Goal: Task Accomplishment & Management: Complete application form

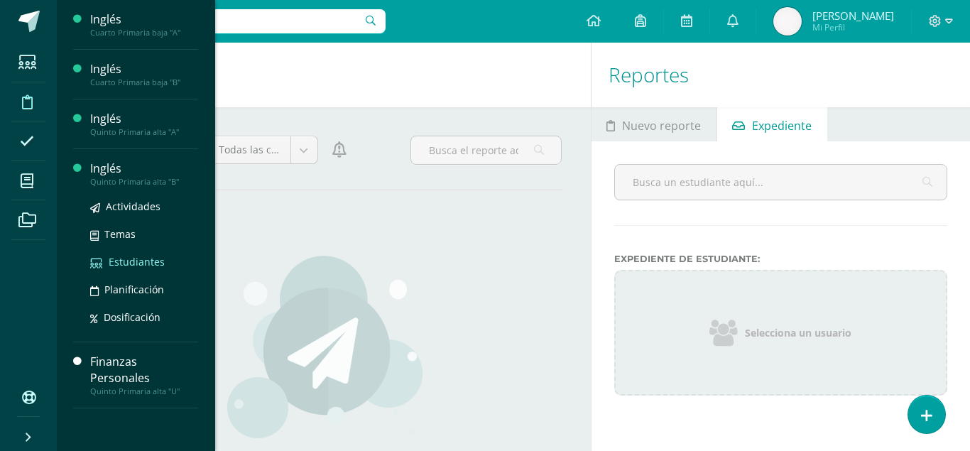
click at [134, 263] on span "Estudiantes" at bounding box center [137, 261] width 56 height 13
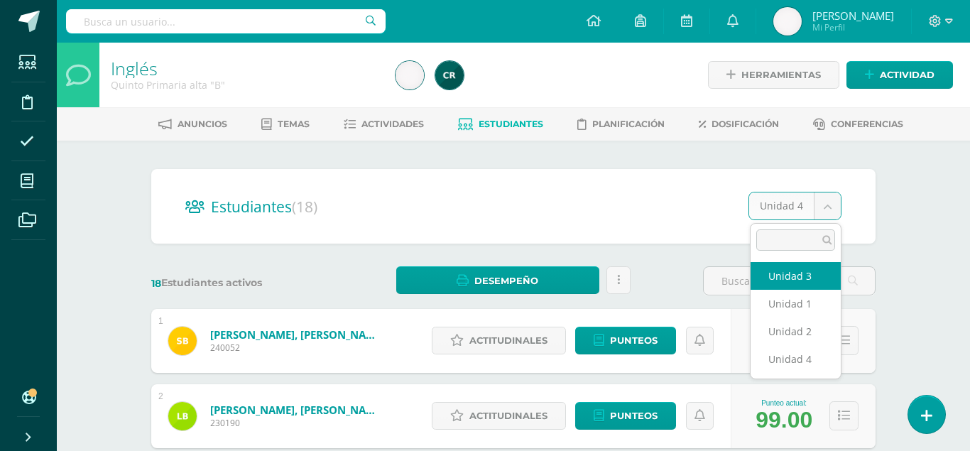
select select "/dashboard/teacher/section/2213/students/?unit=93021"
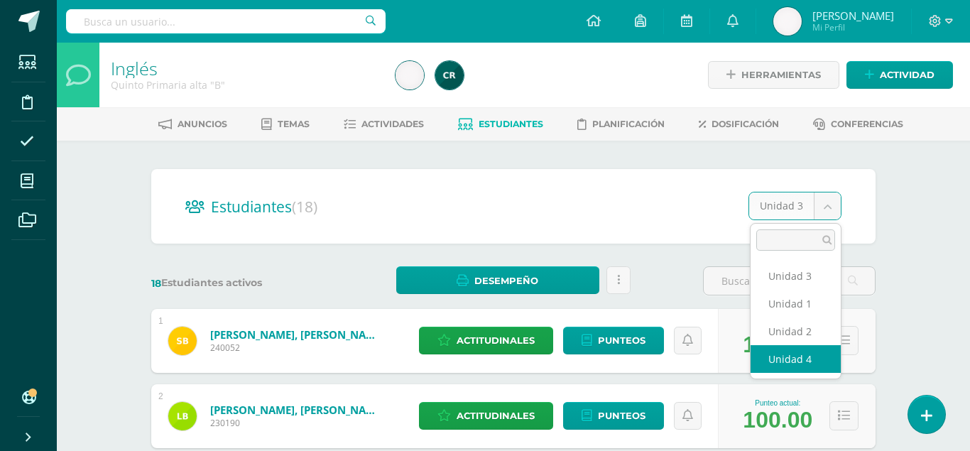
select select "/dashboard/teacher/section/2213/students/?unit=93022"
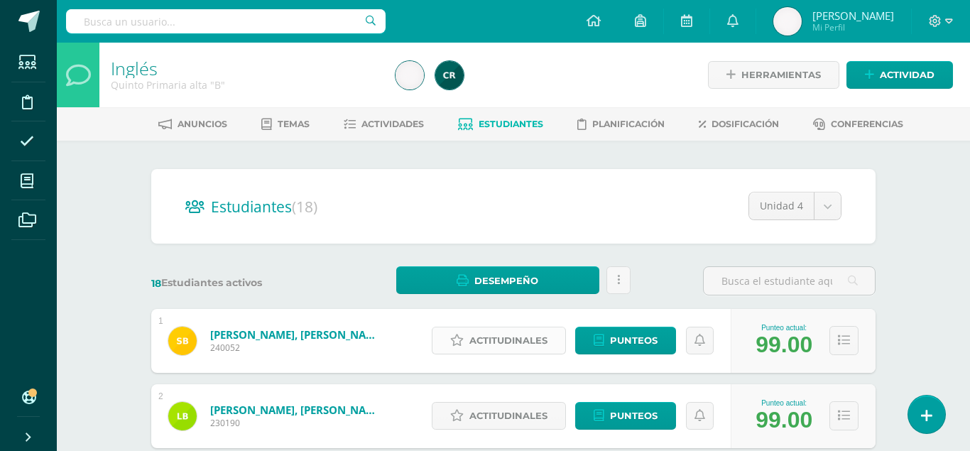
click at [514, 329] on span "Actitudinales" at bounding box center [508, 340] width 78 height 26
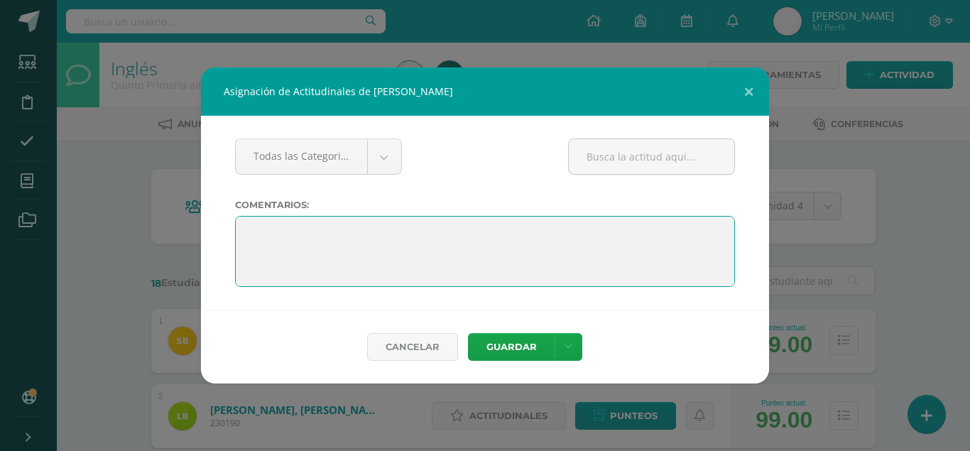
click at [481, 225] on textarea at bounding box center [485, 251] width 500 height 71
type textarea "F"
click at [522, 226] on textarea "To enrich screen reader interactions, please activate Accessibility in Grammarl…" at bounding box center [485, 251] width 500 height 71
click at [653, 229] on textarea "To enrich screen reader interactions, please activate Accessibility in Grammarl…" at bounding box center [485, 251] width 500 height 71
click at [565, 231] on textarea "To enrich screen reader interactions, please activate Accessibility in Grammarl…" at bounding box center [485, 251] width 500 height 71
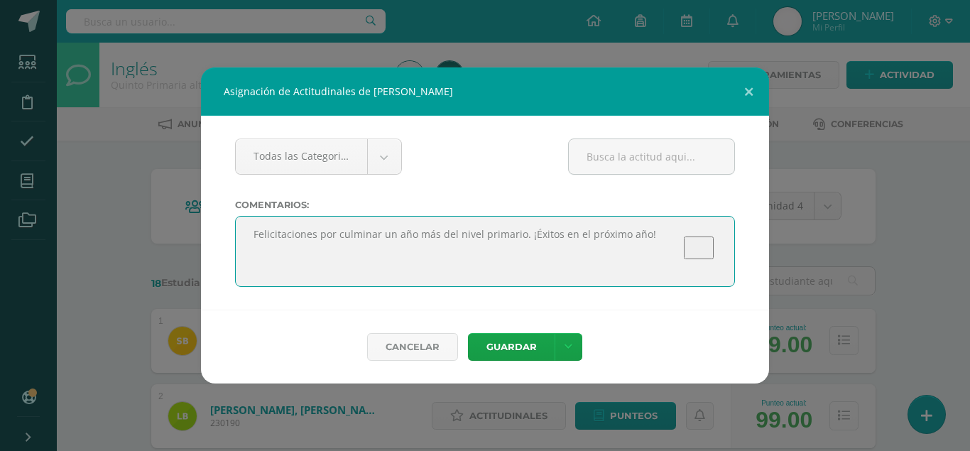
click at [639, 228] on textarea "To enrich screen reader interactions, please activate Accessibility in Grammarl…" at bounding box center [485, 251] width 500 height 71
click at [690, 235] on textarea "To enrich screen reader interactions, please activate Accessibility in Grammarl…" at bounding box center [485, 251] width 500 height 71
click at [673, 229] on textarea "To enrich screen reader interactions, please activate Accessibility in Grammarl…" at bounding box center [485, 251] width 500 height 71
drag, startPoint x: 673, startPoint y: 229, endPoint x: 227, endPoint y: 232, distance: 445.8
click at [235, 232] on textarea "To enrich screen reader interactions, please activate Accessibility in Grammarl…" at bounding box center [485, 251] width 500 height 71
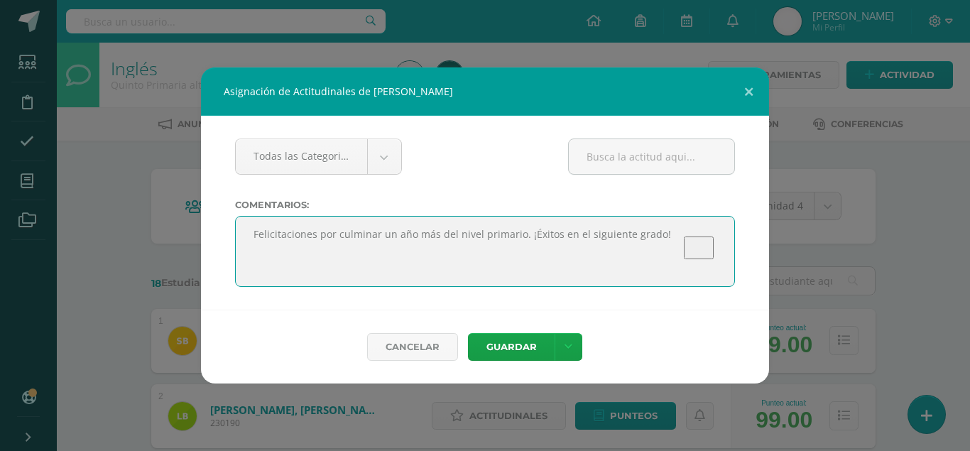
click at [461, 226] on textarea "To enrich screen reader interactions, please activate Accessibility in Grammarl…" at bounding box center [485, 251] width 500 height 71
type textarea "Felicitaciones por culminar un año más del nivel primario. ¡Éxitos en el siguie…"
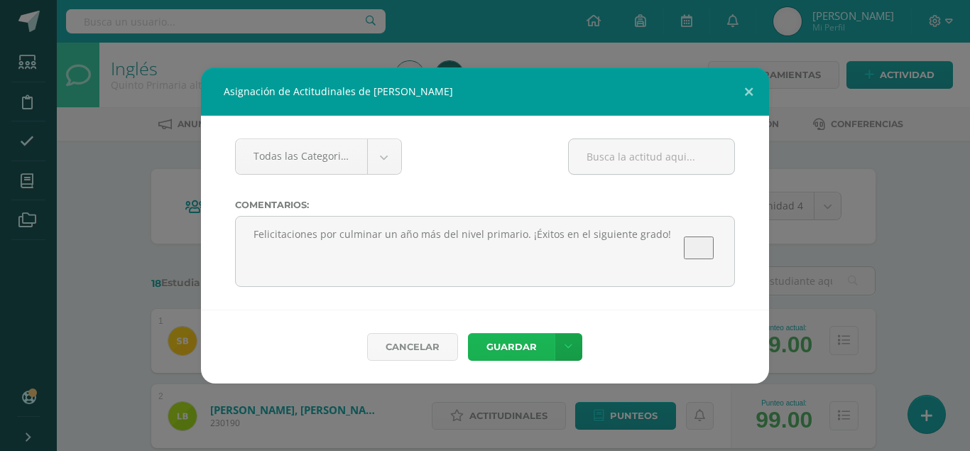
click at [508, 343] on button "Guardar" at bounding box center [511, 347] width 87 height 28
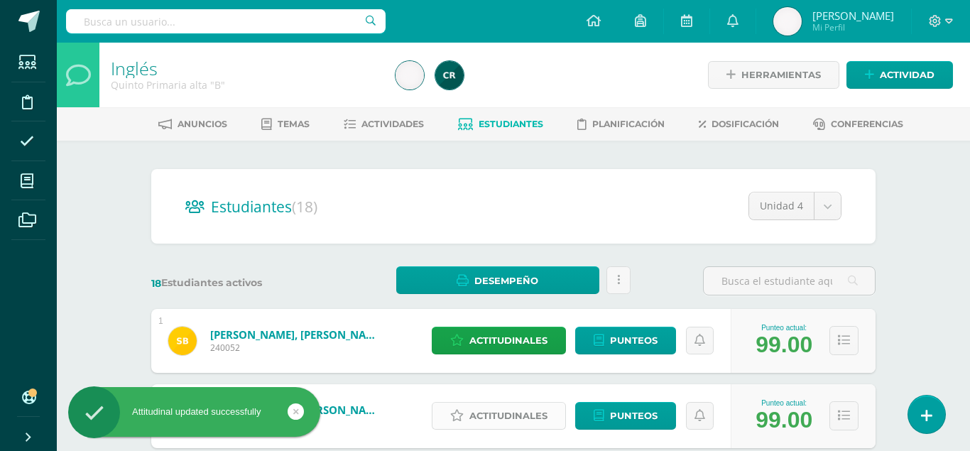
click at [505, 403] on span "Actitudinales" at bounding box center [508, 416] width 78 height 26
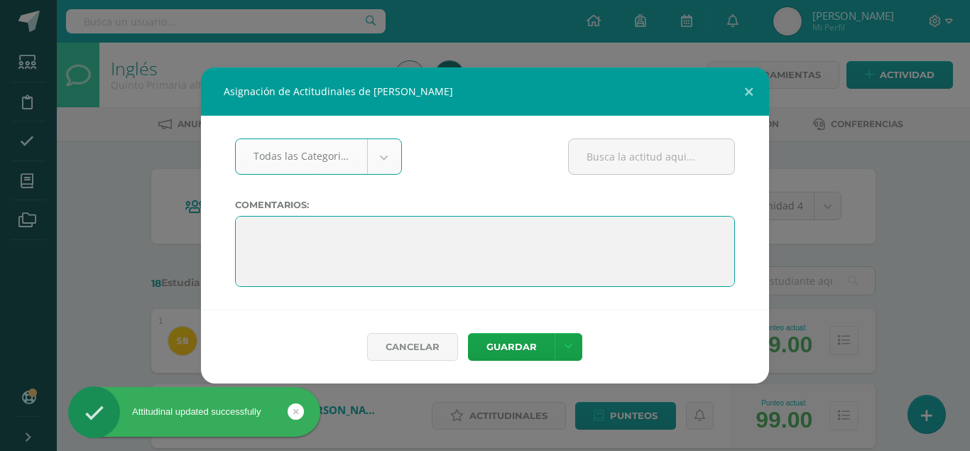
click at [486, 216] on textarea at bounding box center [485, 251] width 500 height 71
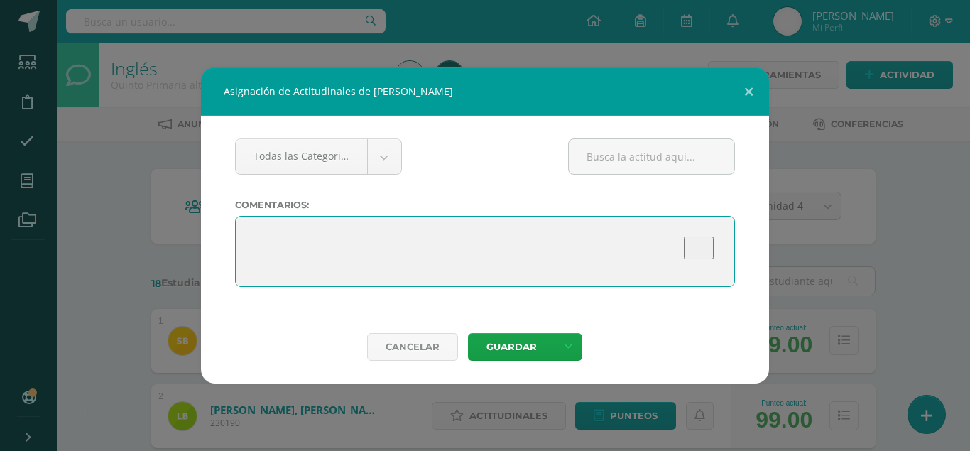
paste textarea "Felicitaciones por culminar un año más del nivel primario. ¡Éxitos en el siguie…"
type textarea "Felicitaciones por culminar un año más del nivel primario. ¡Éxitos en el siguie…"
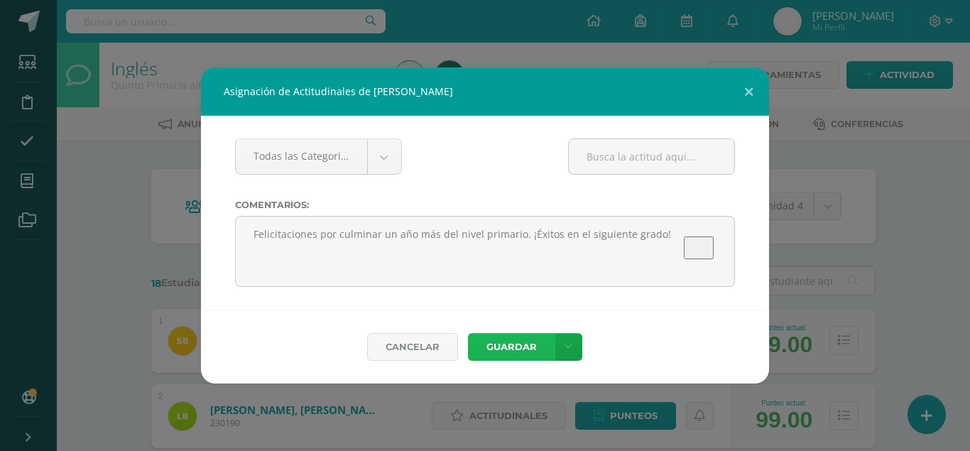
click at [510, 349] on button "Guardar" at bounding box center [511, 347] width 87 height 28
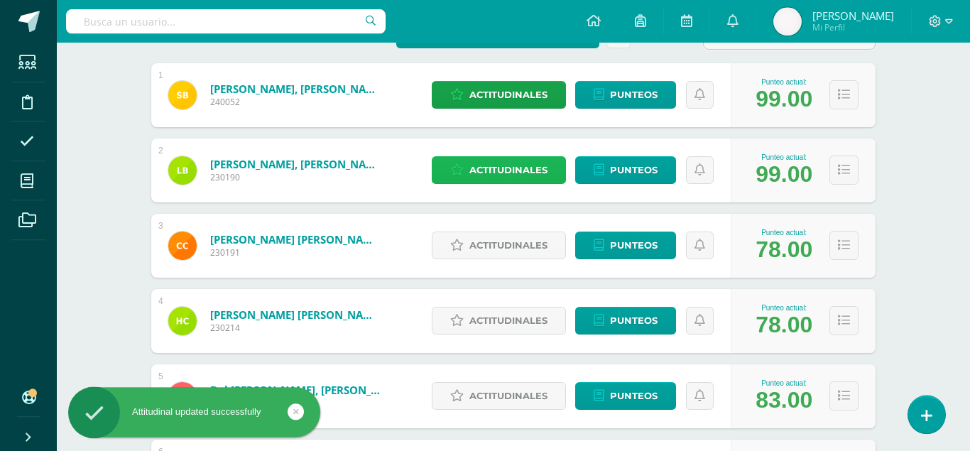
scroll to position [251, 0]
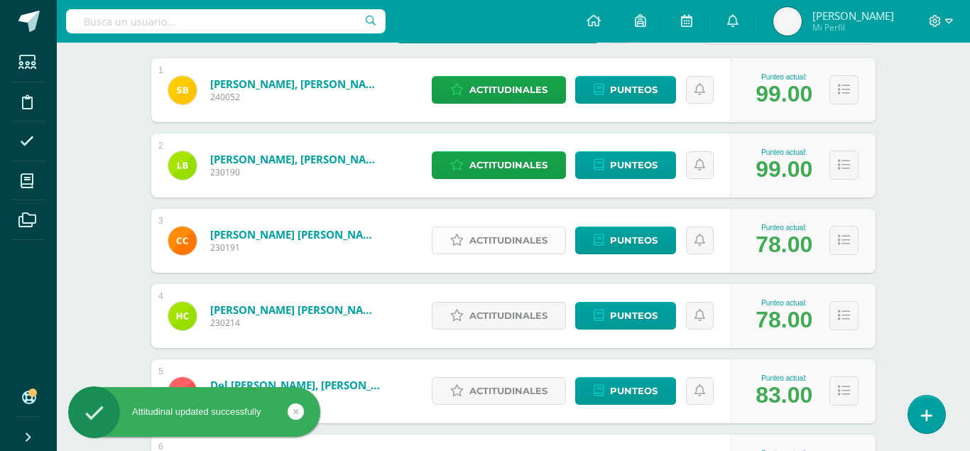
click at [503, 231] on span "Actitudinales" at bounding box center [508, 240] width 78 height 26
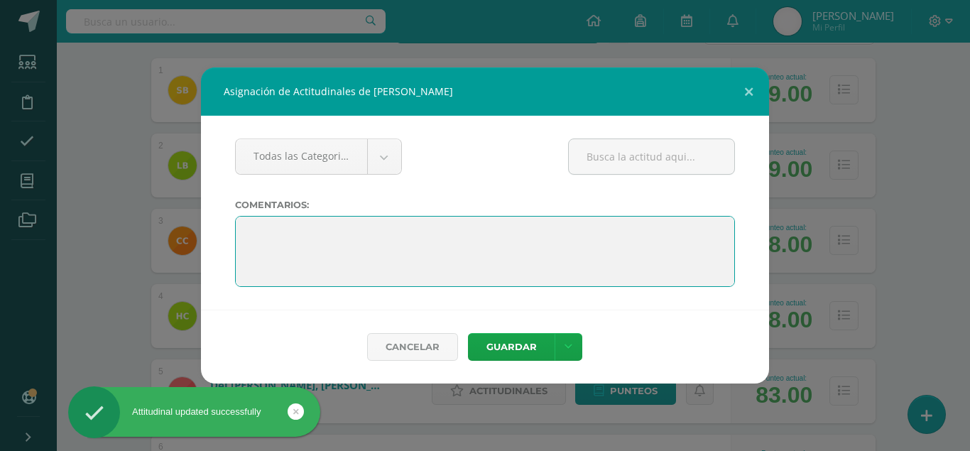
click at [425, 217] on textarea "To enrich screen reader interactions, please activate Accessibility in Grammarl…" at bounding box center [485, 251] width 500 height 71
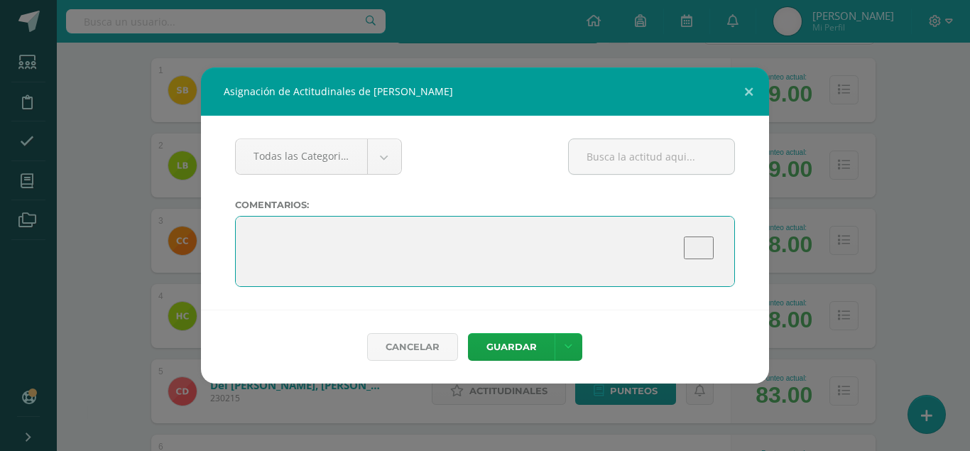
paste textarea "Felicitaciones por culminar un año más del nivel primario. ¡Éxitos en el siguie…"
type textarea "Felicitaciones por culminar un año más del nivel primario. ¡Éxitos en el siguie…"
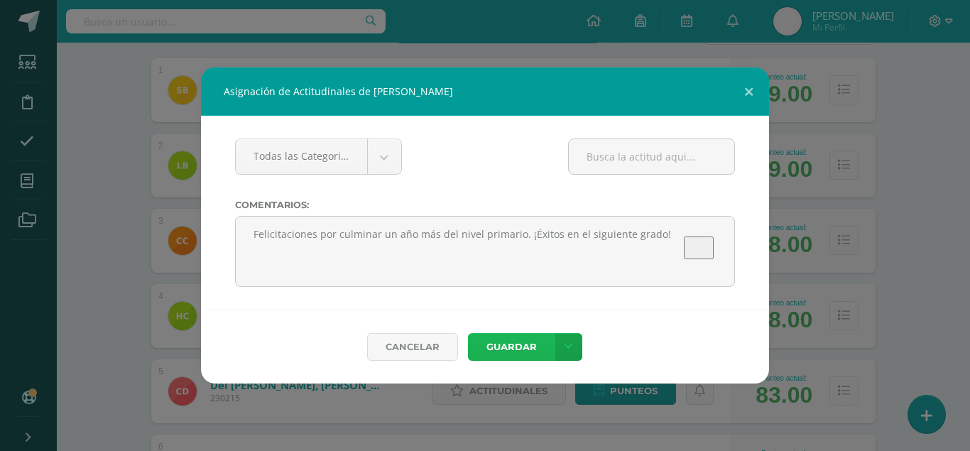
click at [513, 349] on button "Guardar" at bounding box center [511, 347] width 87 height 28
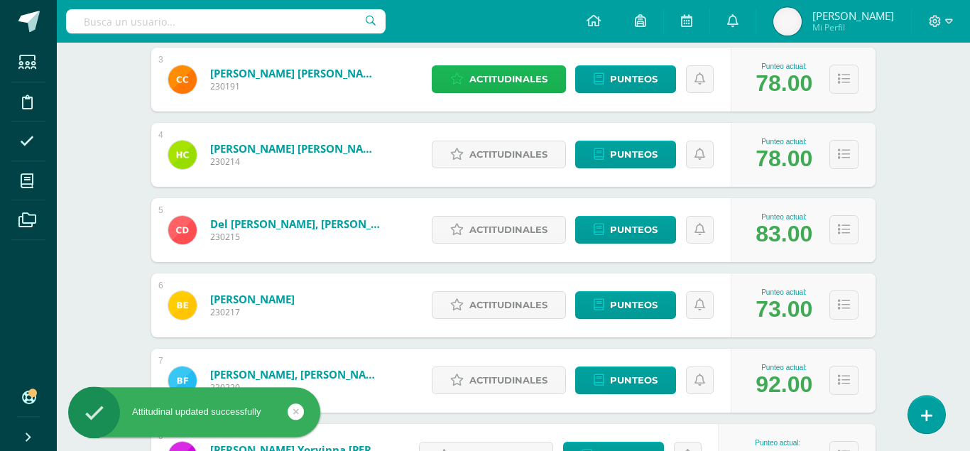
scroll to position [413, 0]
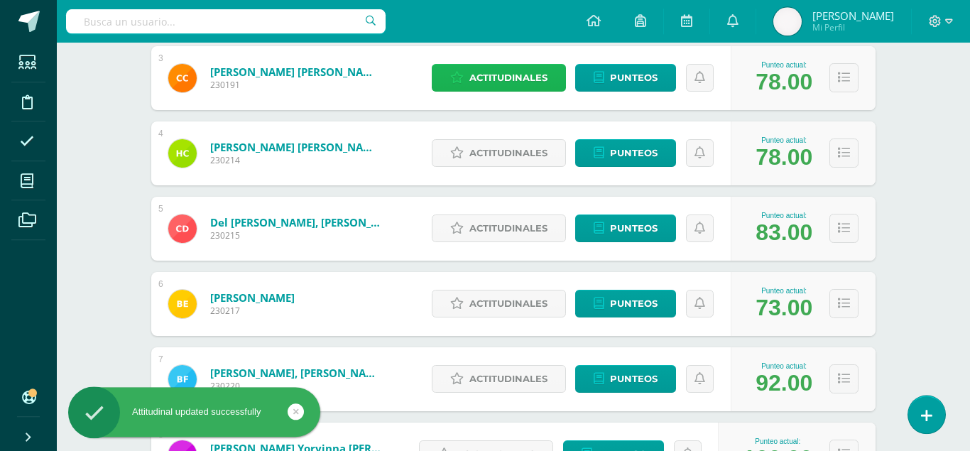
click at [527, 65] on span "Actitudinales" at bounding box center [508, 78] width 78 height 26
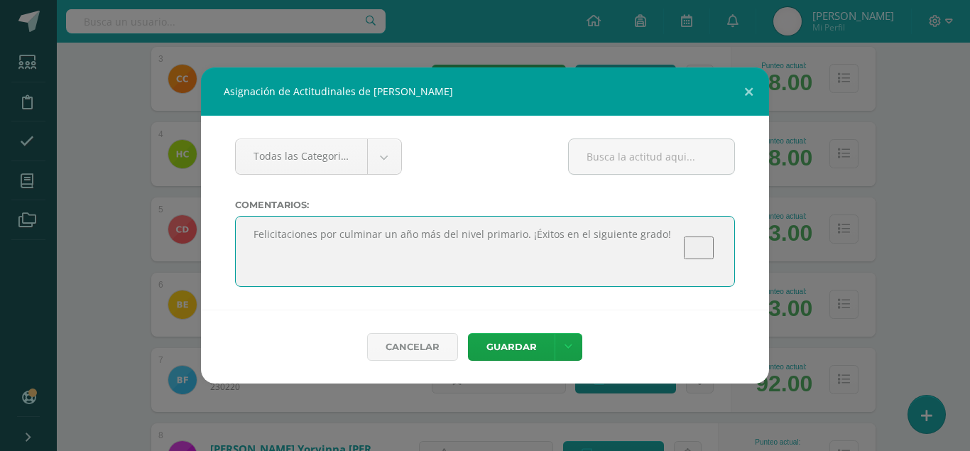
drag, startPoint x: 665, startPoint y: 231, endPoint x: 523, endPoint y: 228, distance: 142.0
click at [523, 228] on textarea "To enrich screen reader interactions, please activate Accessibility in Grammarl…" at bounding box center [485, 251] width 500 height 71
drag, startPoint x: 335, startPoint y: 229, endPoint x: 255, endPoint y: 227, distance: 80.2
click at [255, 227] on textarea "To enrich screen reader interactions, please activate Accessibility in Grammarl…" at bounding box center [485, 251] width 500 height 71
click at [620, 229] on textarea "To enrich screen reader interactions, please activate Accessibility in Grammarl…" at bounding box center [485, 251] width 500 height 71
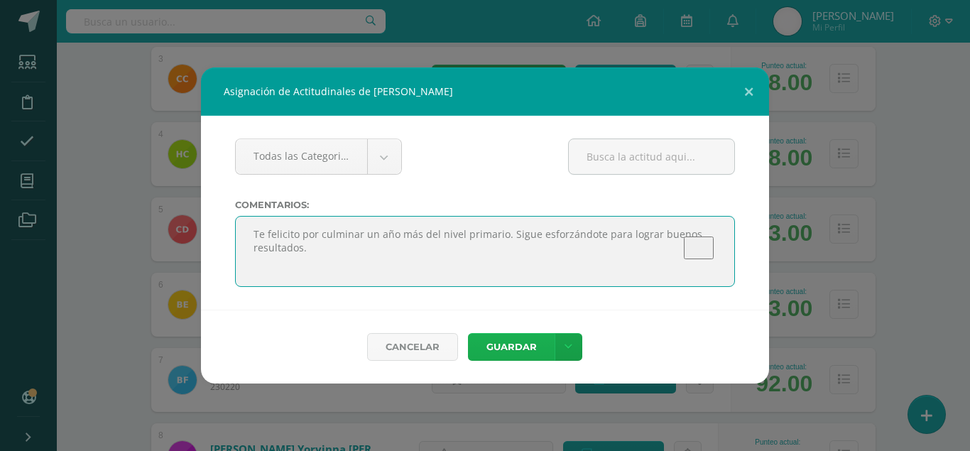
type textarea "Te felicito por culminar un año más del nivel primario. Sigue esforzándote para…"
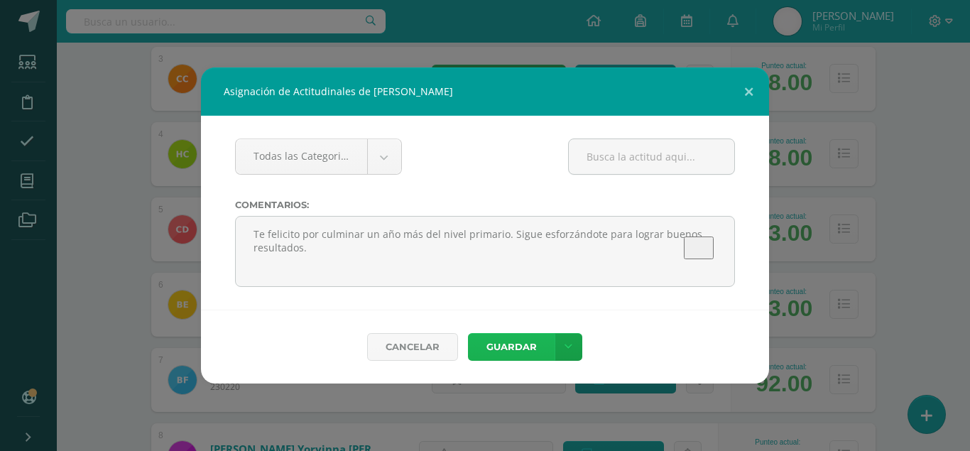
click at [510, 339] on button "Guardar" at bounding box center [511, 347] width 87 height 28
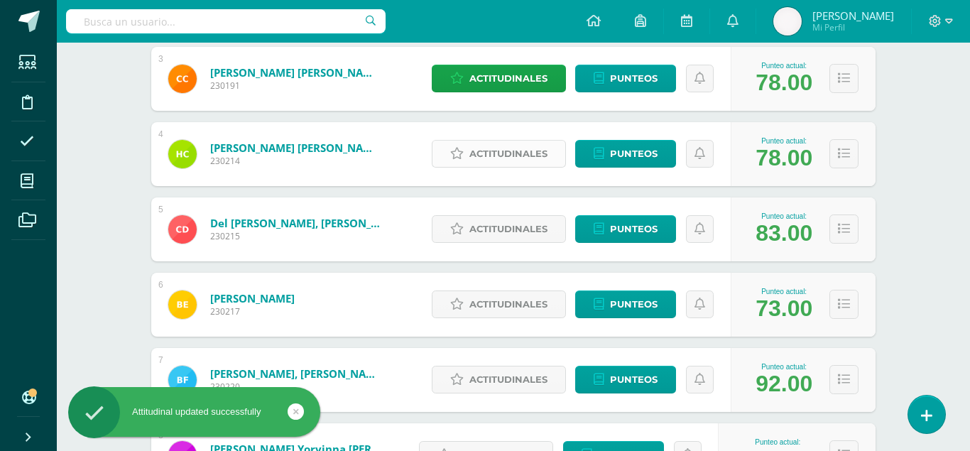
click at [503, 142] on span "Actitudinales" at bounding box center [508, 154] width 78 height 26
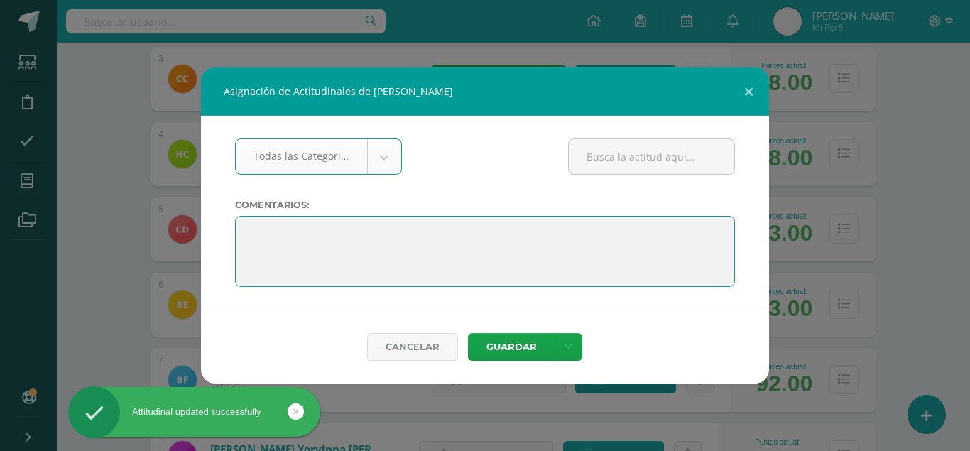
click at [403, 221] on textarea at bounding box center [485, 251] width 500 height 71
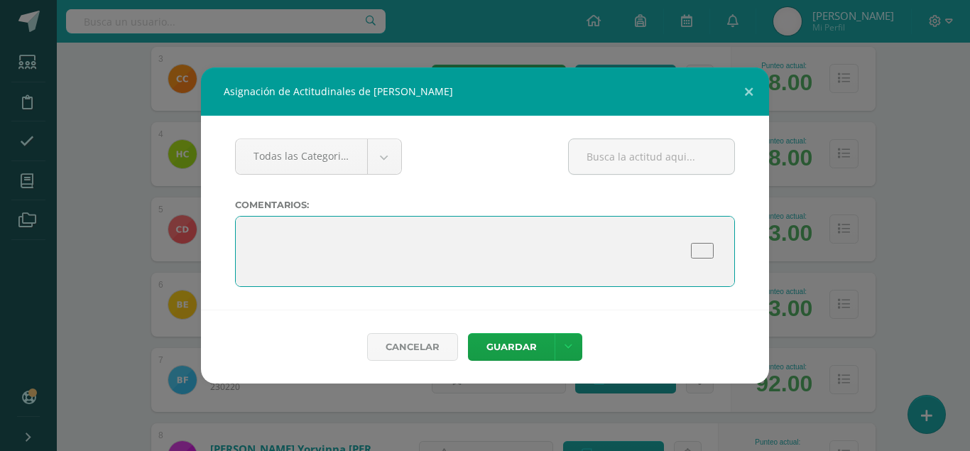
paste textarea "Felicitaciones por culminar un año más del nivel primario. ¡Éxitos en el siguie…"
type textarea "Felicitaciones por culminar un año más del nivel primario. ¡Éxitos en el siguie…"
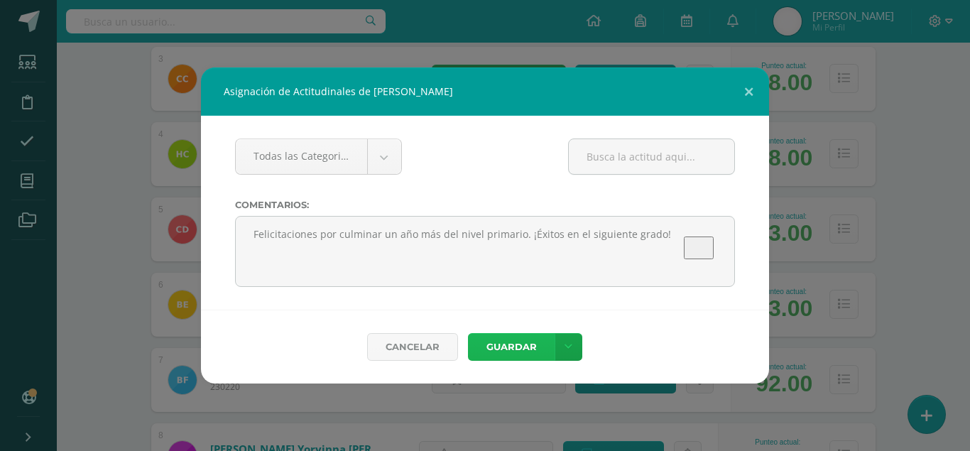
click at [505, 336] on button "Guardar" at bounding box center [511, 347] width 87 height 28
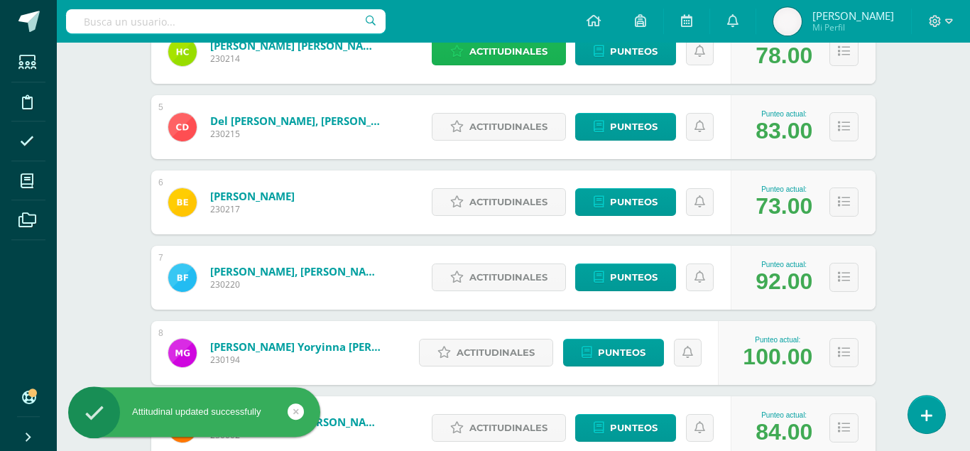
scroll to position [515, 0]
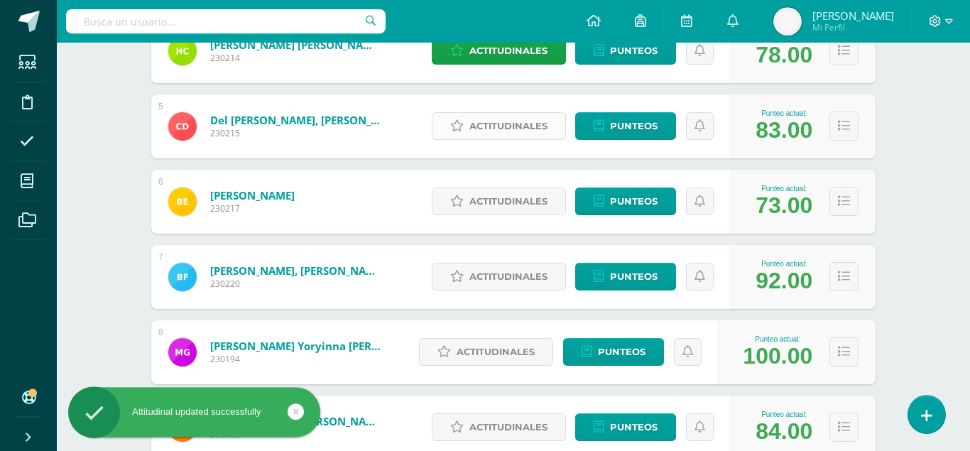
click at [511, 121] on span "Actitudinales" at bounding box center [508, 126] width 78 height 26
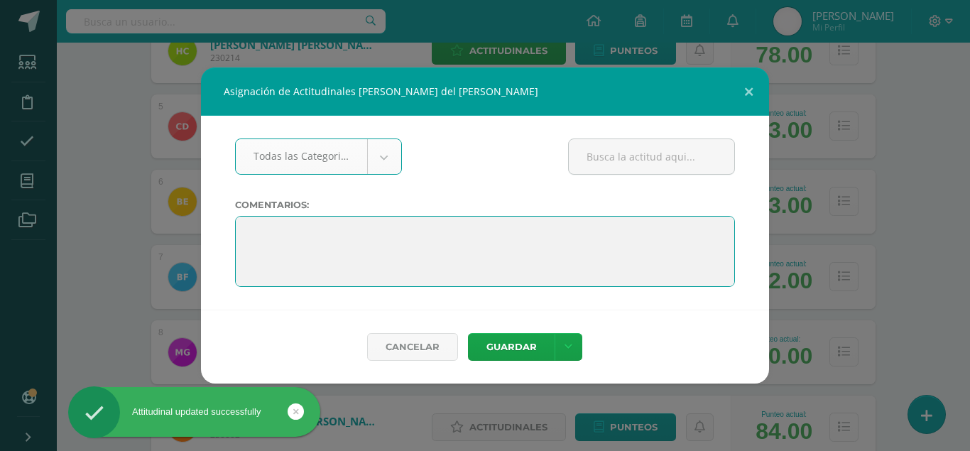
click at [444, 229] on textarea at bounding box center [485, 251] width 500 height 71
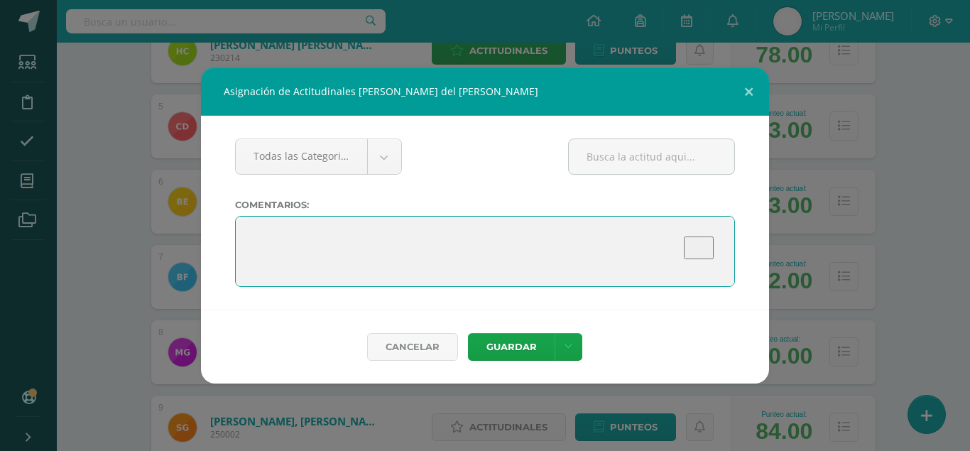
paste textarea "Felicitaciones por culminar un año más del nivel primario. ¡Éxitos en el siguie…"
type textarea "Felicitaciones por culminar un año más del nivel primario. ¡Éxitos en el siguie…"
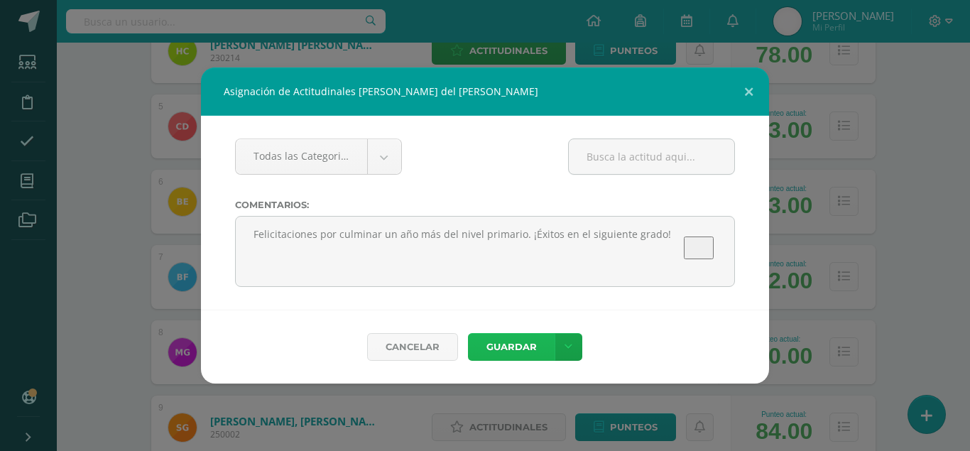
click at [501, 341] on button "Guardar" at bounding box center [511, 347] width 87 height 28
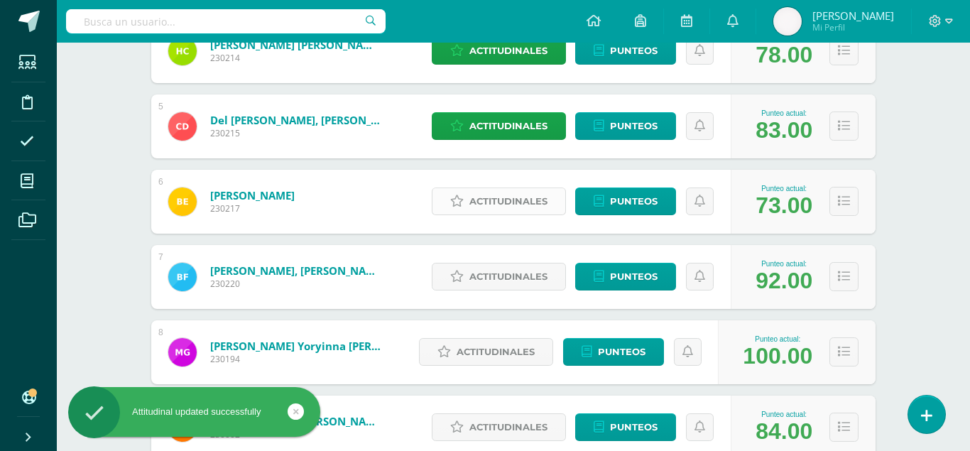
click at [515, 188] on span "Actitudinales" at bounding box center [508, 201] width 78 height 26
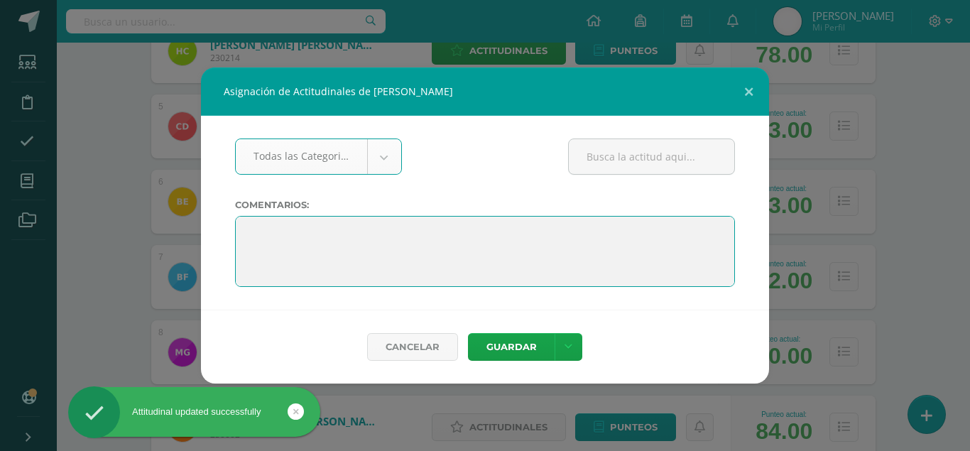
click at [449, 238] on textarea at bounding box center [485, 251] width 500 height 71
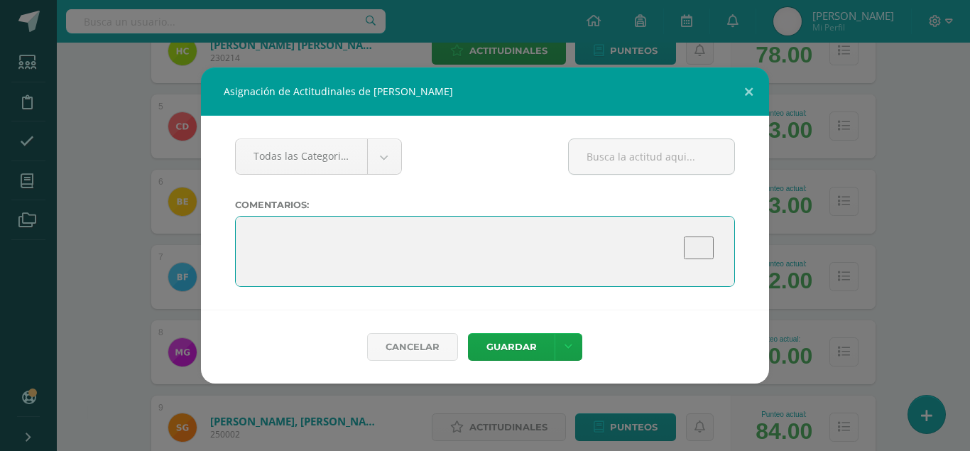
paste textarea "Felicitaciones por culminar un año más del nivel primario. ¡Éxitos en el siguie…"
type textarea "Felicitaciones por culminar un año más del nivel primario. ¡Éxitos en el siguie…"
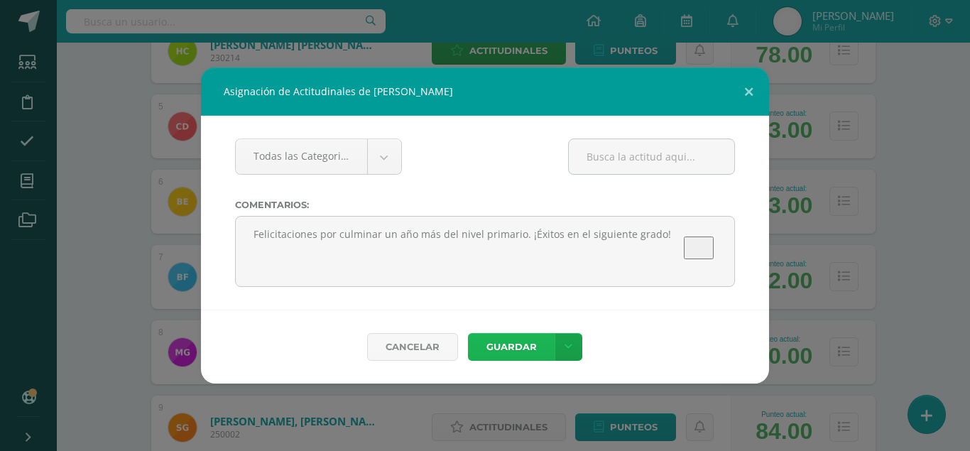
click at [521, 340] on button "Guardar" at bounding box center [511, 347] width 87 height 28
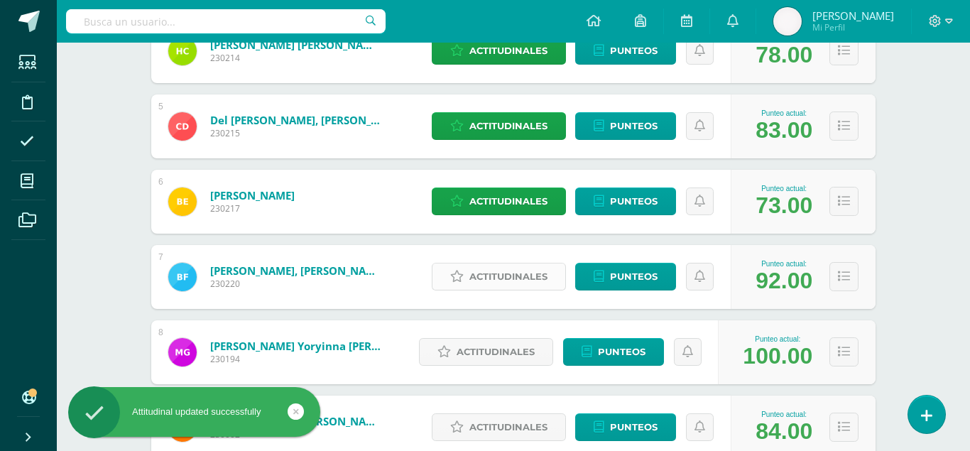
click at [506, 271] on span "Actitudinales" at bounding box center [508, 276] width 78 height 26
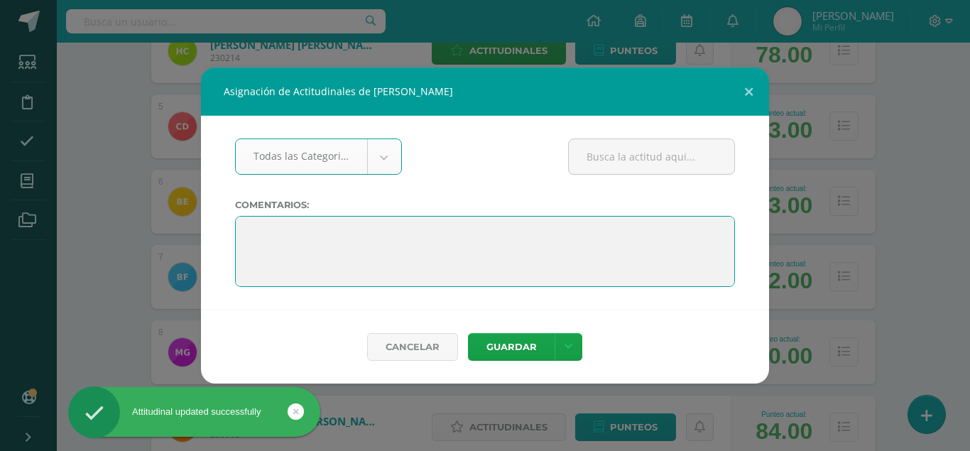
click at [477, 234] on textarea at bounding box center [485, 251] width 500 height 71
paste textarea "Felicitaciones por culminar un año más del nivel primario. ¡Éxitos en el siguie…"
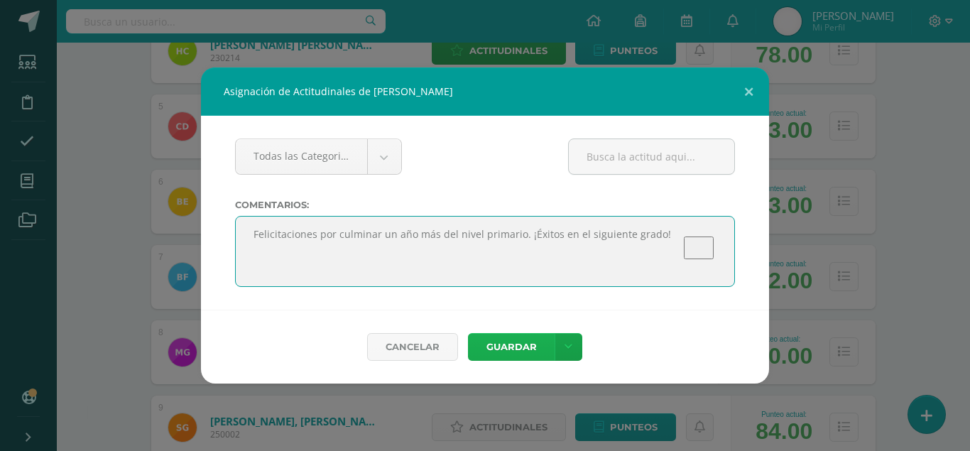
type textarea "Felicitaciones por culminar un año más del nivel primario. ¡Éxitos en el siguie…"
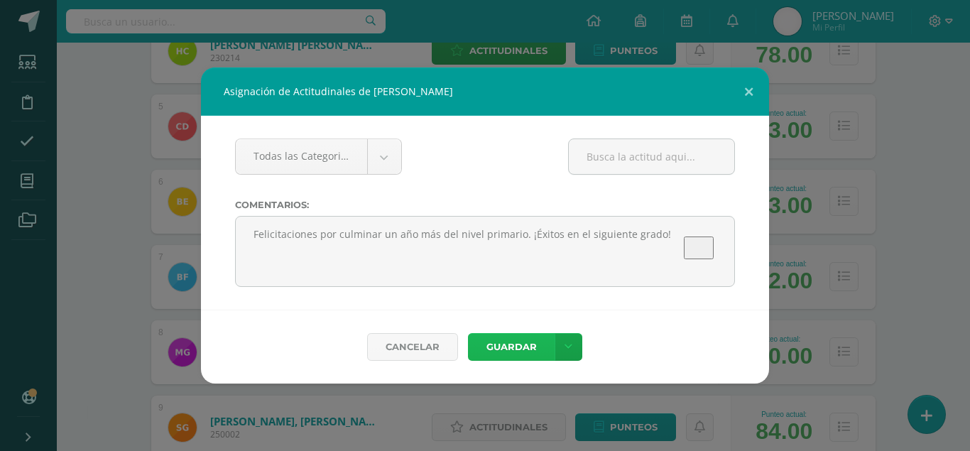
click at [510, 345] on button "Guardar" at bounding box center [511, 347] width 87 height 28
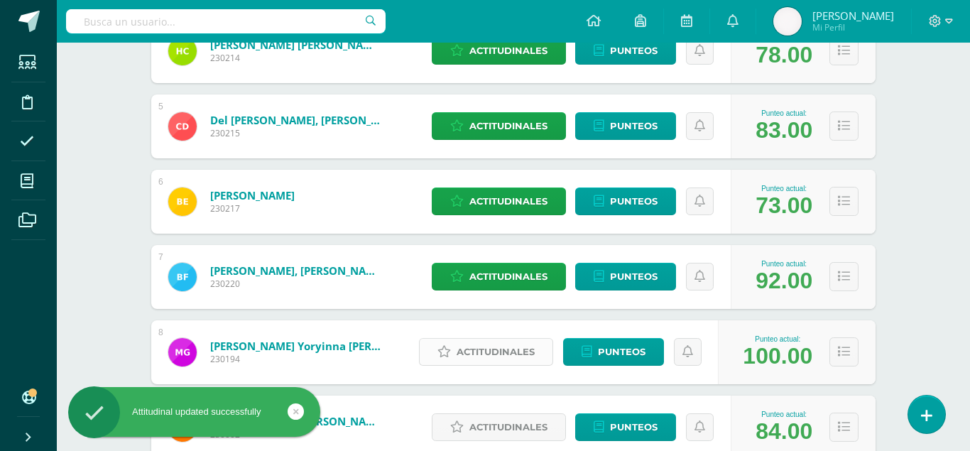
click at [507, 341] on span "Actitudinales" at bounding box center [495, 352] width 78 height 26
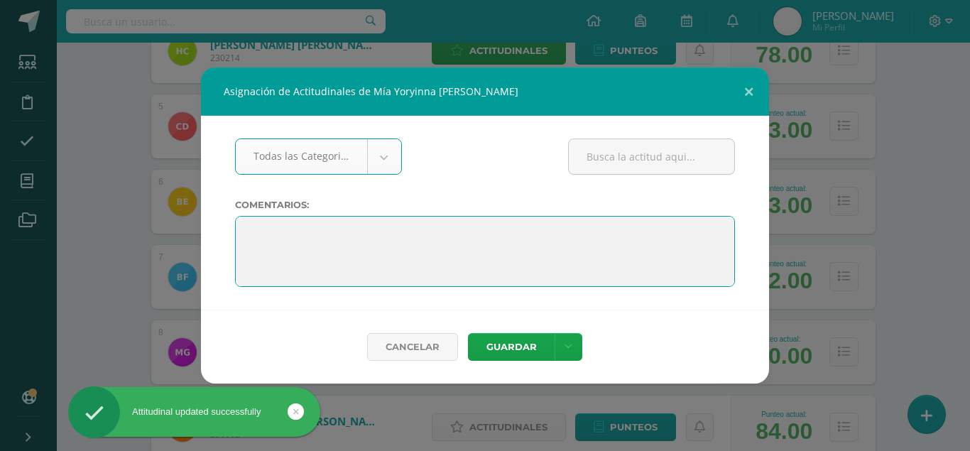
click at [478, 238] on textarea at bounding box center [485, 251] width 500 height 71
paste textarea "Felicitaciones por culminar un año más del nivel primario. ¡Éxitos en el siguie…"
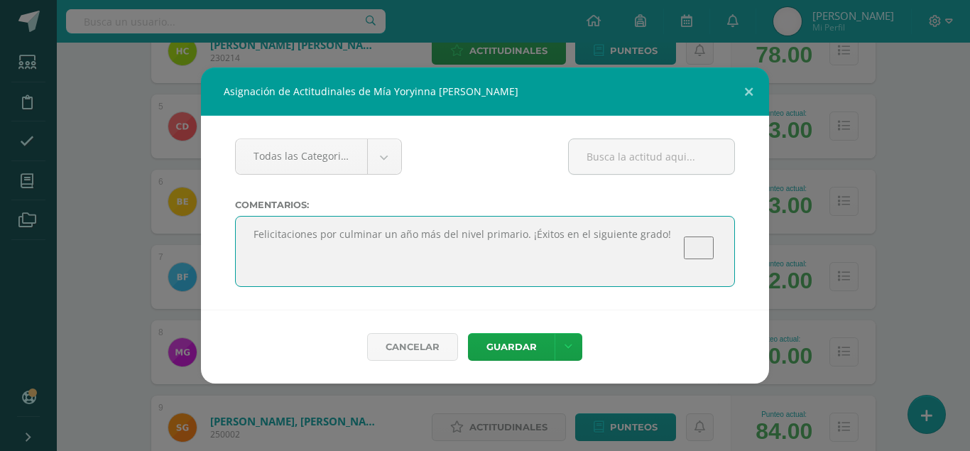
drag, startPoint x: 316, startPoint y: 230, endPoint x: 248, endPoint y: 234, distance: 67.5
click at [248, 234] on textarea "To enrich screen reader interactions, please activate Accessibility in Grammarl…" at bounding box center [485, 251] width 500 height 71
type textarea "Te felicito por culminar un año más del nivel primario. ¡Éxitos en el siguiente…"
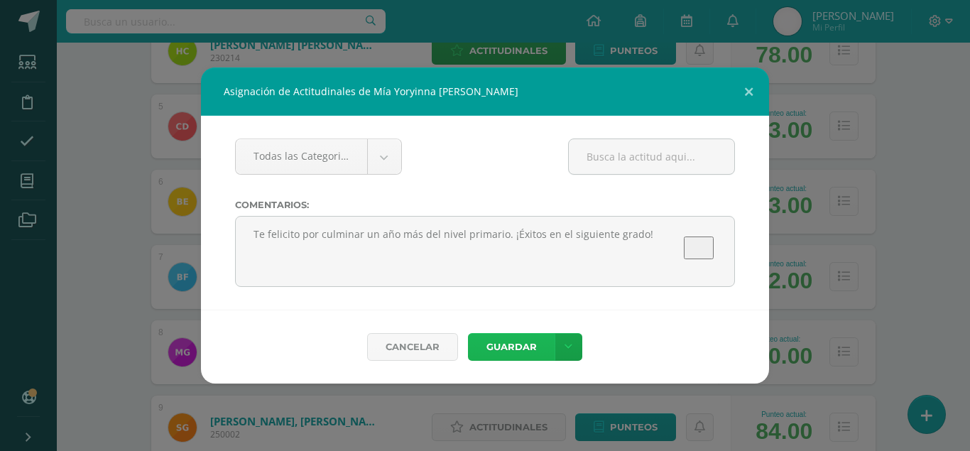
click at [501, 339] on button "Guardar" at bounding box center [511, 347] width 87 height 28
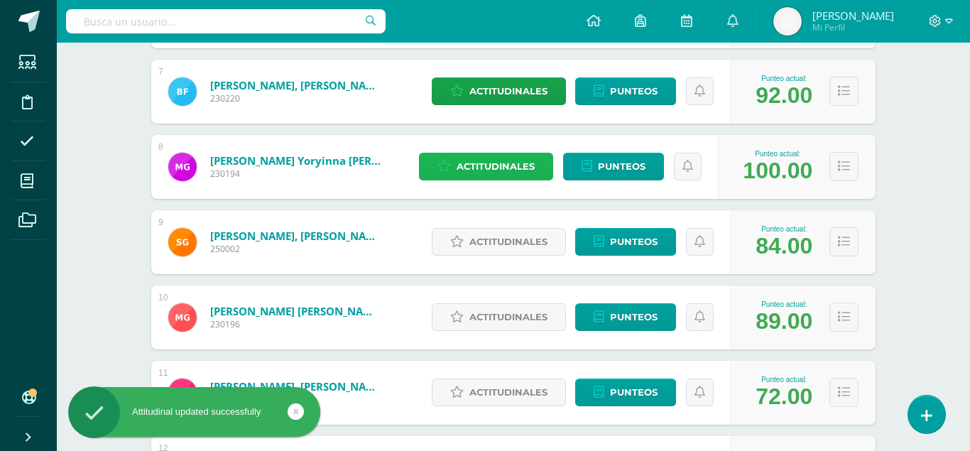
scroll to position [701, 0]
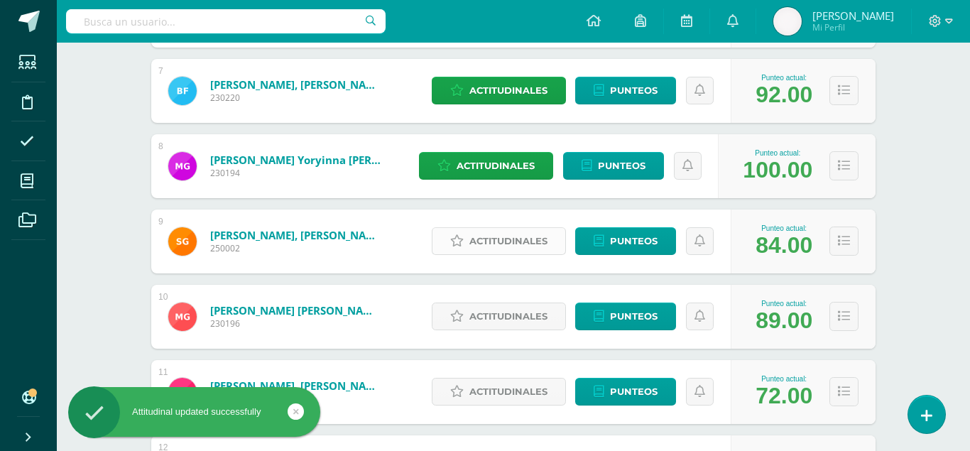
click at [495, 232] on span "Actitudinales" at bounding box center [508, 241] width 78 height 26
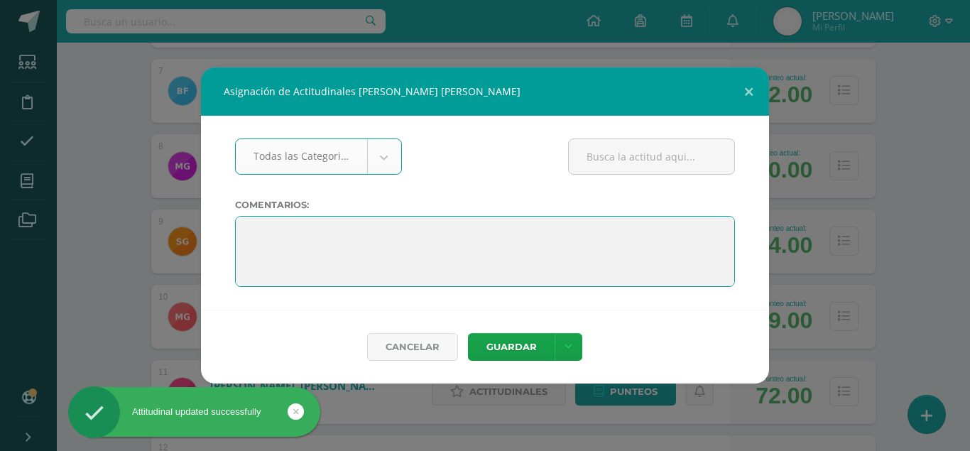
click at [424, 223] on textarea at bounding box center [485, 251] width 500 height 71
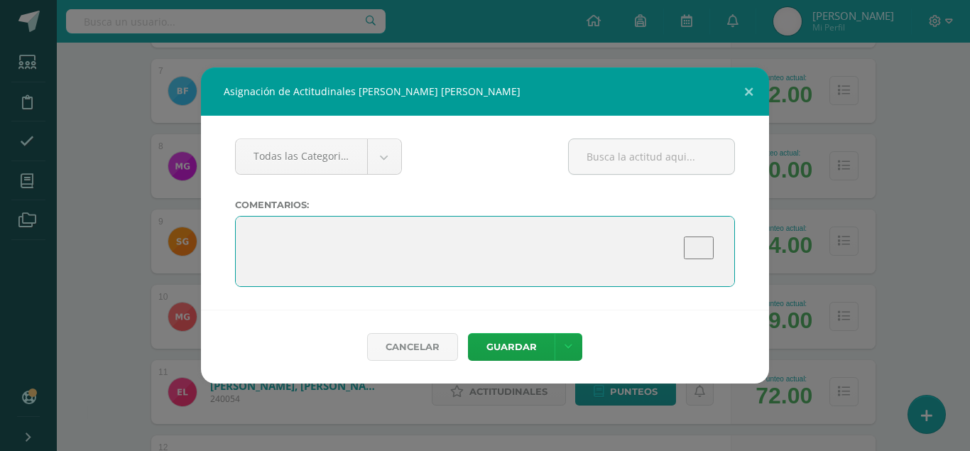
paste textarea "Felicitaciones por culminar un año más del nivel primario. ¡Éxitos en el siguie…"
type textarea "Felicitaciones por culminar un año más del nivel primario. ¡Éxitos en el siguie…"
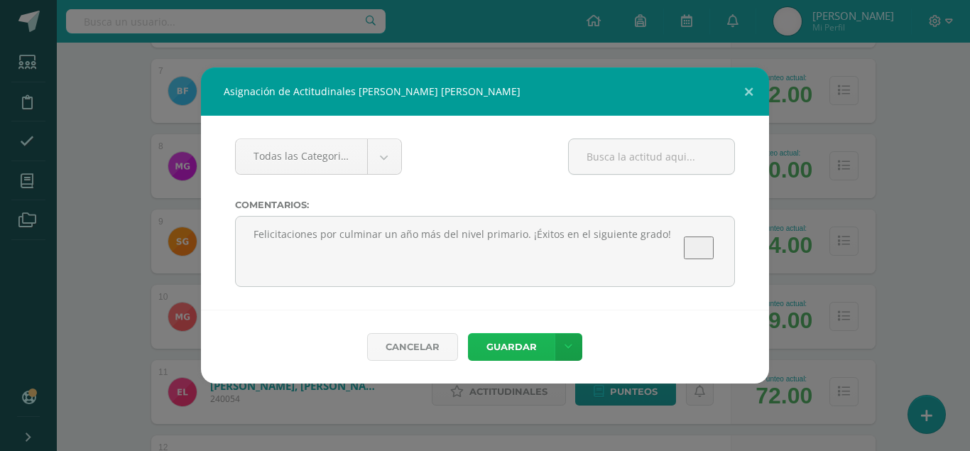
click at [512, 349] on button "Guardar" at bounding box center [511, 347] width 87 height 28
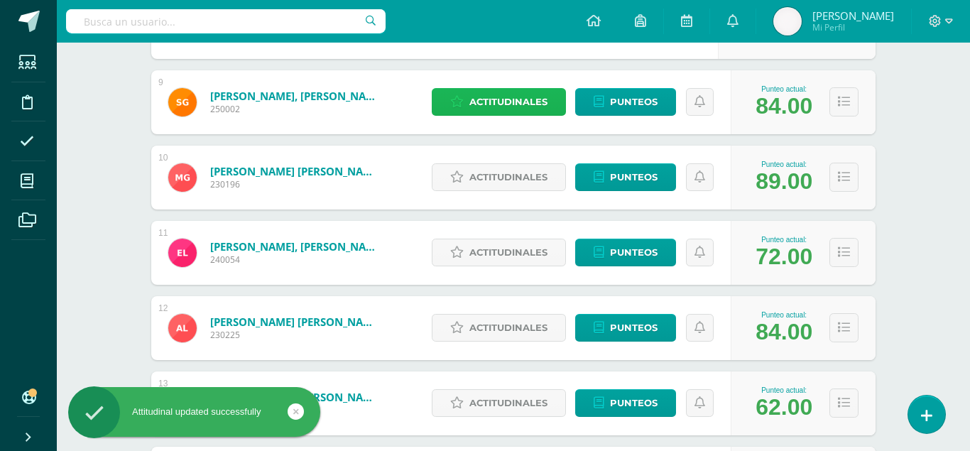
scroll to position [849, 0]
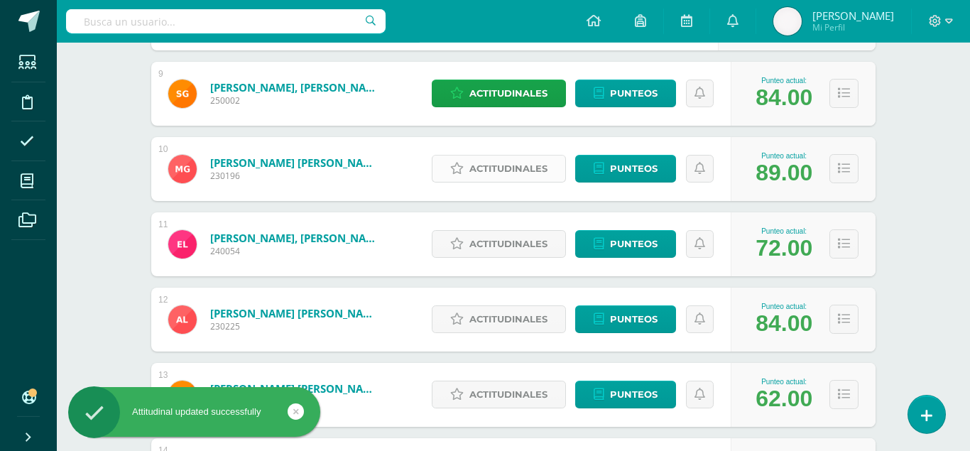
click at [515, 158] on span "Actitudinales" at bounding box center [508, 168] width 78 height 26
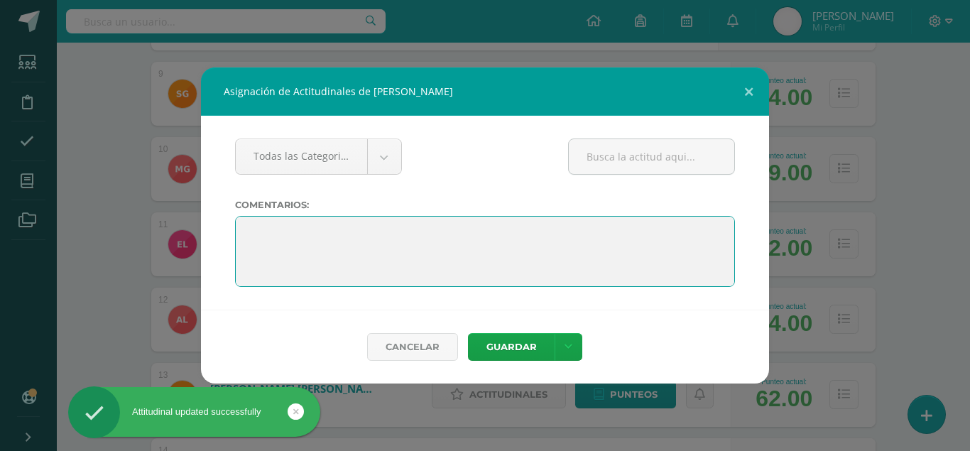
click at [415, 236] on textarea "To enrich screen reader interactions, please activate Accessibility in Grammarl…" at bounding box center [485, 251] width 500 height 71
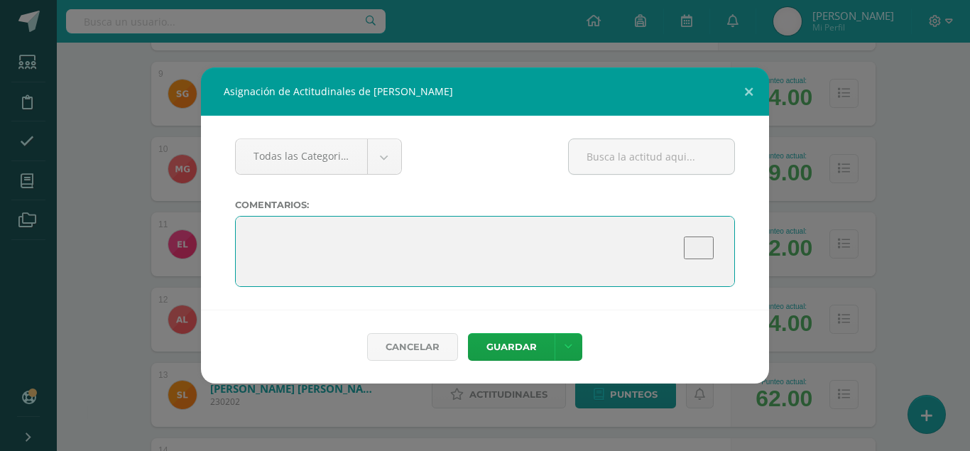
paste textarea "Felicitaciones por culminar un año más del nivel primario. ¡Éxitos en el siguie…"
type textarea "Felicitaciones por culminar un año más del nivel primario. ¡Éxitos en el siguie…"
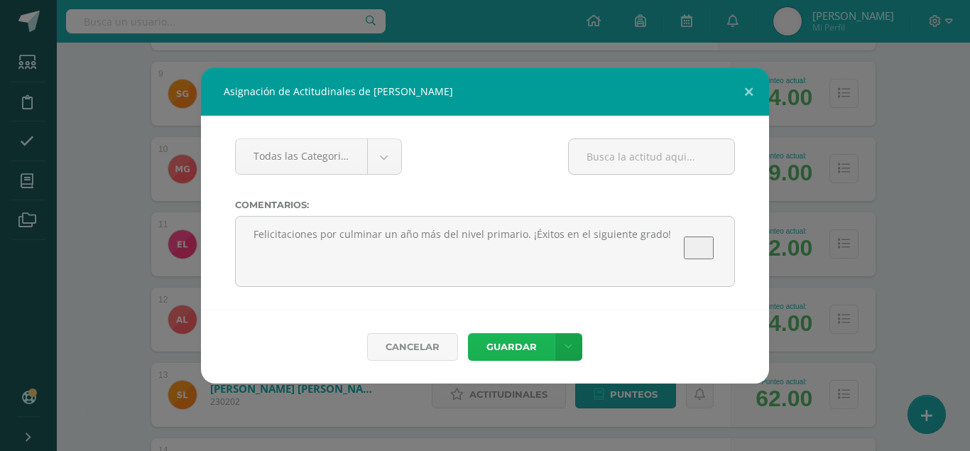
click at [507, 337] on button "Guardar" at bounding box center [511, 347] width 87 height 28
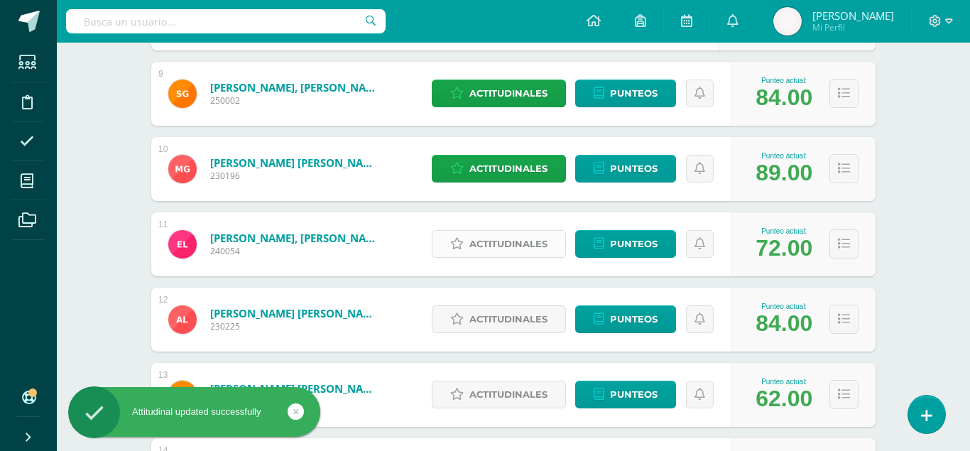
click at [537, 234] on span "Actitudinales" at bounding box center [508, 244] width 78 height 26
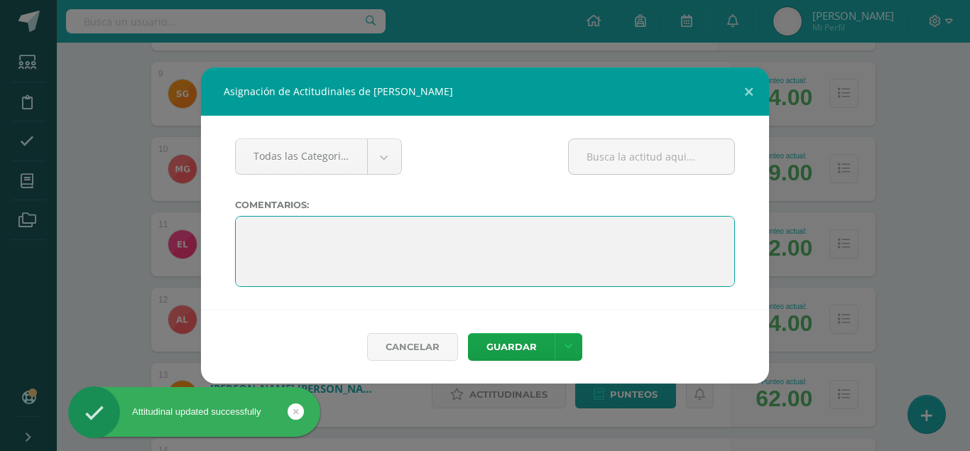
click at [427, 251] on textarea "To enrich screen reader interactions, please activate Accessibility in Grammarl…" at bounding box center [485, 251] width 500 height 71
paste textarea "Felicitaciones por culminar un año más del nivel primario. ¡Éxitos en el siguie…"
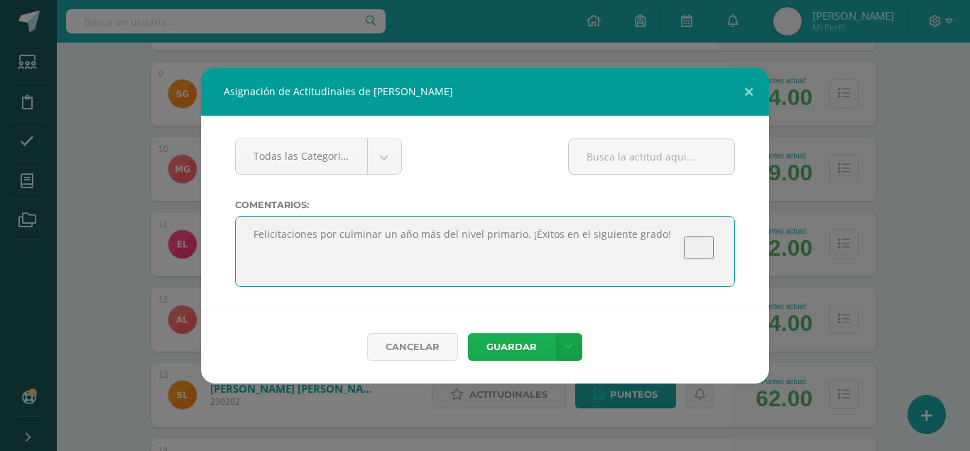
type textarea "Felicitaciones por culminar un año más del nivel primario. ¡Éxitos en el siguie…"
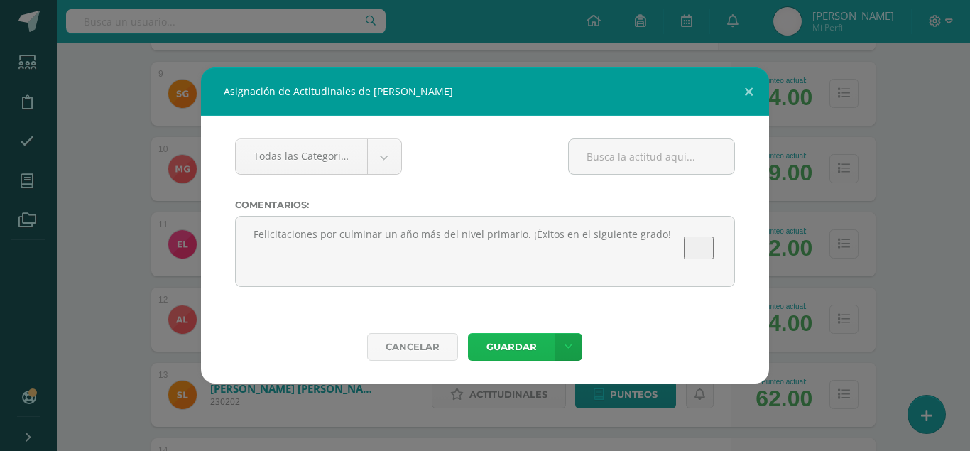
click at [512, 343] on button "Guardar" at bounding box center [511, 347] width 87 height 28
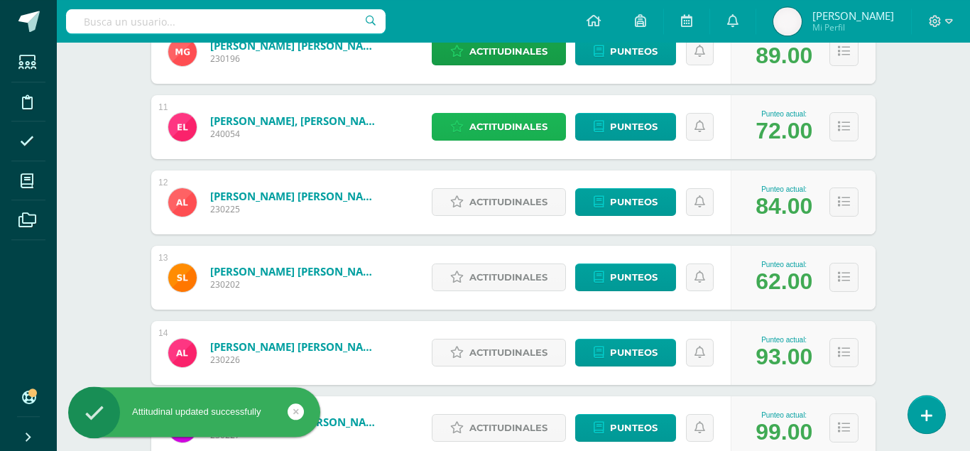
scroll to position [967, 0]
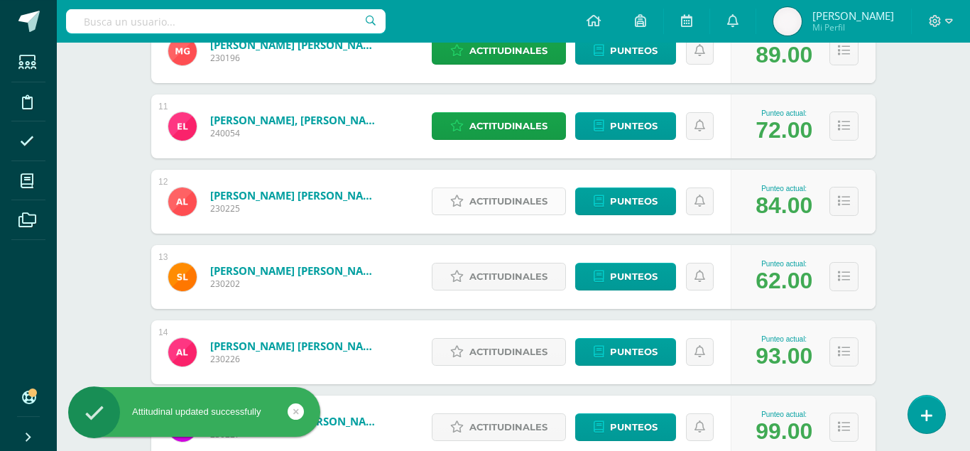
click at [524, 188] on span "Actitudinales" at bounding box center [508, 201] width 78 height 26
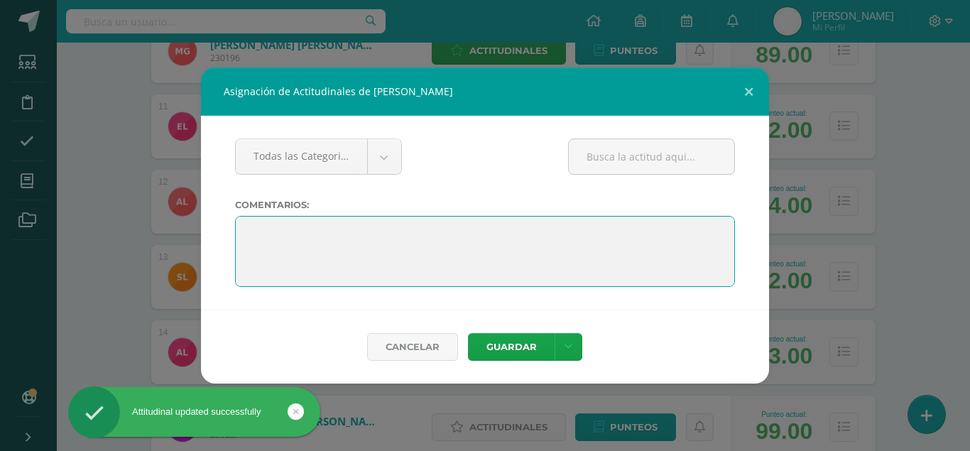
click at [452, 229] on textarea "To enrich screen reader interactions, please activate Accessibility in Grammarl…" at bounding box center [485, 251] width 500 height 71
paste textarea "Felicitaciones por culminar un año más del nivel primario. ¡Éxitos en el siguie…"
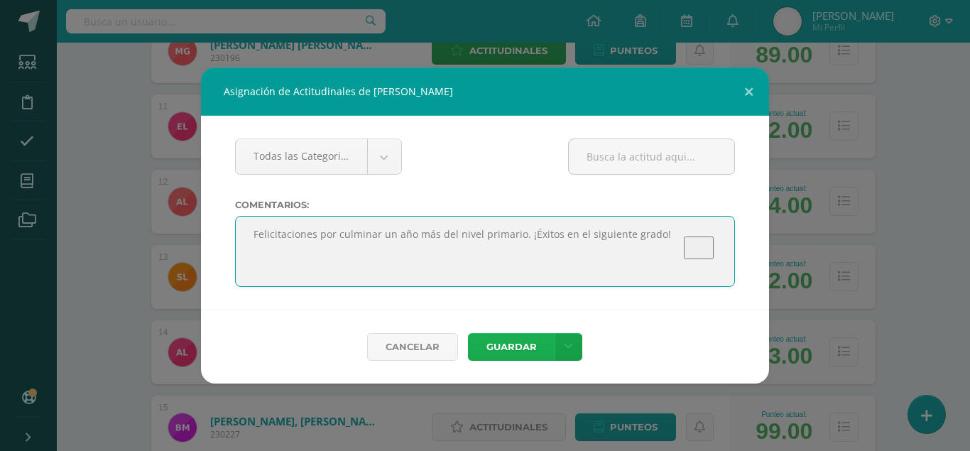
type textarea "Felicitaciones por culminar un año más del nivel primario. ¡Éxitos en el siguie…"
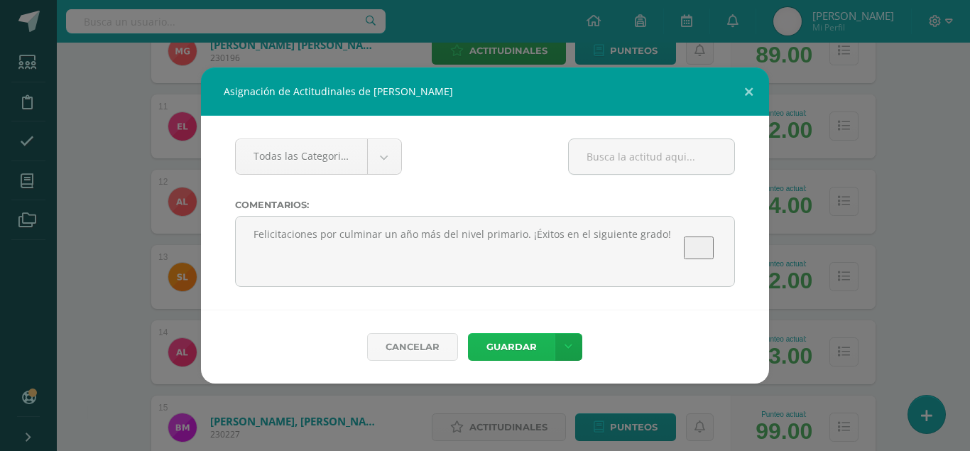
click at [513, 333] on button "Guardar" at bounding box center [511, 347] width 87 height 28
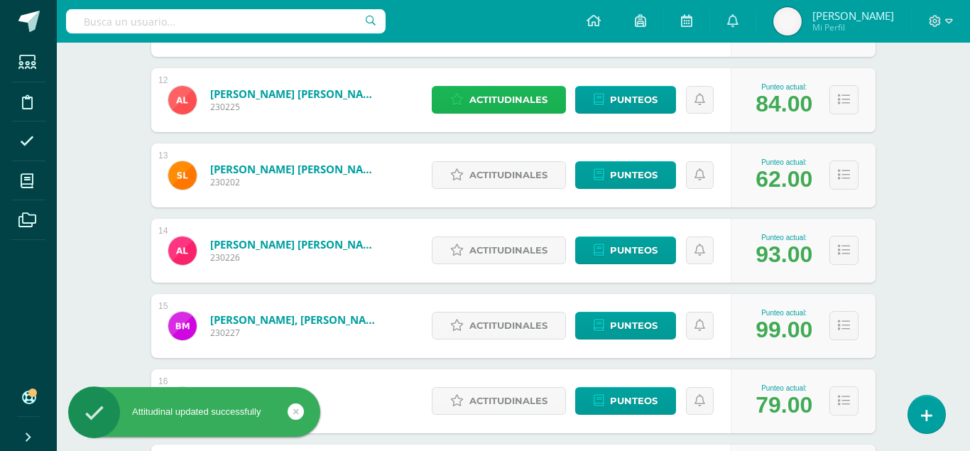
scroll to position [1075, 0]
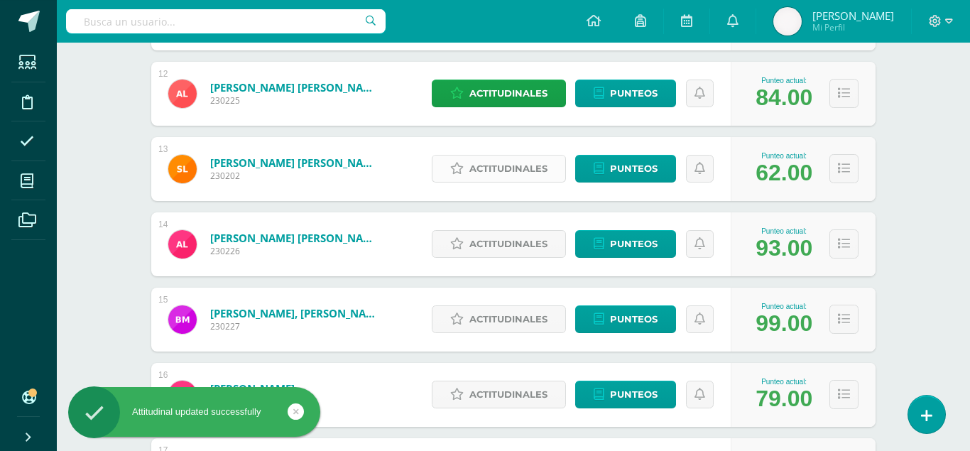
click at [522, 162] on span "Actitudinales" at bounding box center [508, 168] width 78 height 26
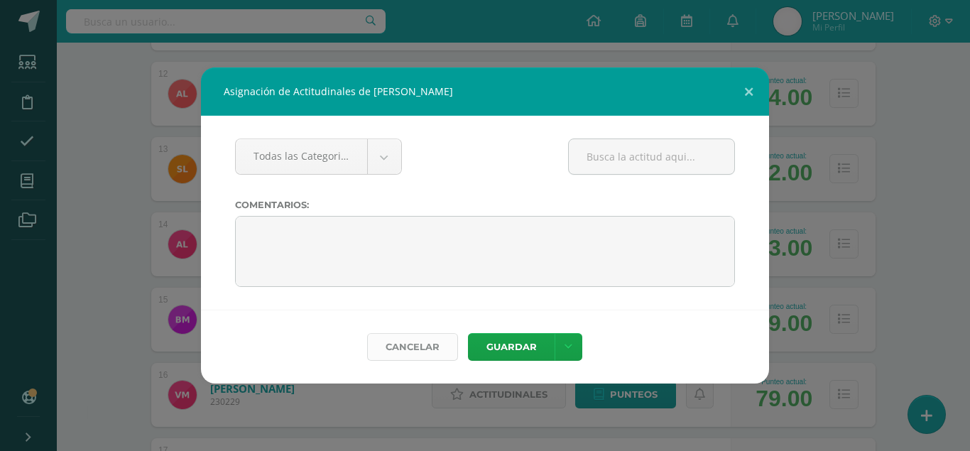
click at [410, 338] on link "Cancelar" at bounding box center [412, 347] width 91 height 28
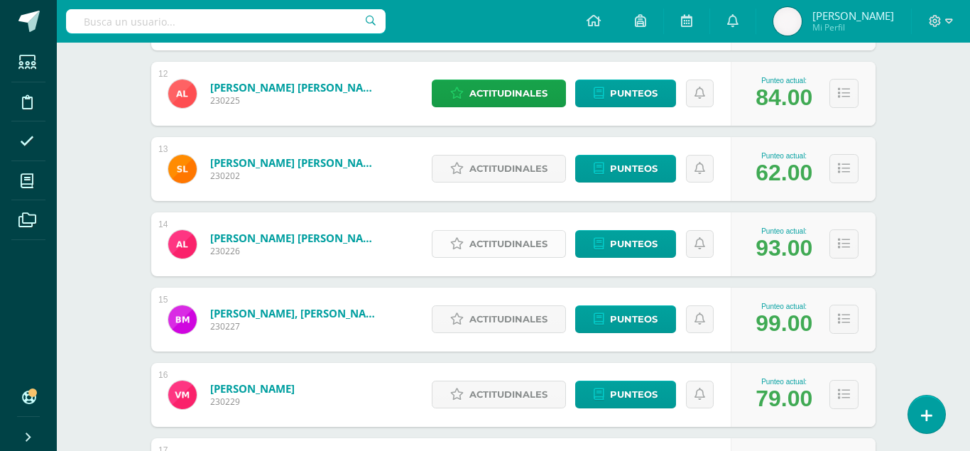
click at [508, 231] on span "Actitudinales" at bounding box center [508, 244] width 78 height 26
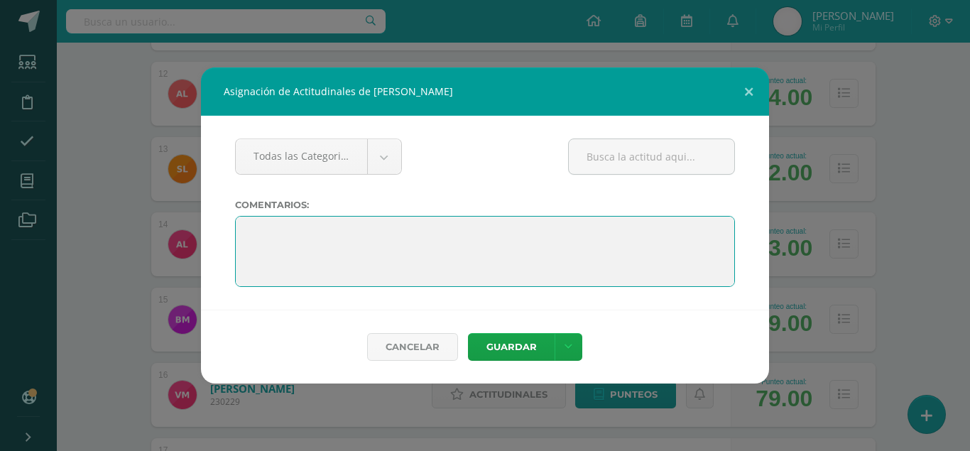
click at [432, 231] on textarea "To enrich screen reader interactions, please activate Accessibility in Grammarl…" at bounding box center [485, 251] width 500 height 71
paste textarea "Felicitaciones por culminar un año más del nivel primario. ¡Éxitos en el siguie…"
type textarea "Felicitaciones por culminar un año más del nivel primario. ¡Éxitos en el siguie…"
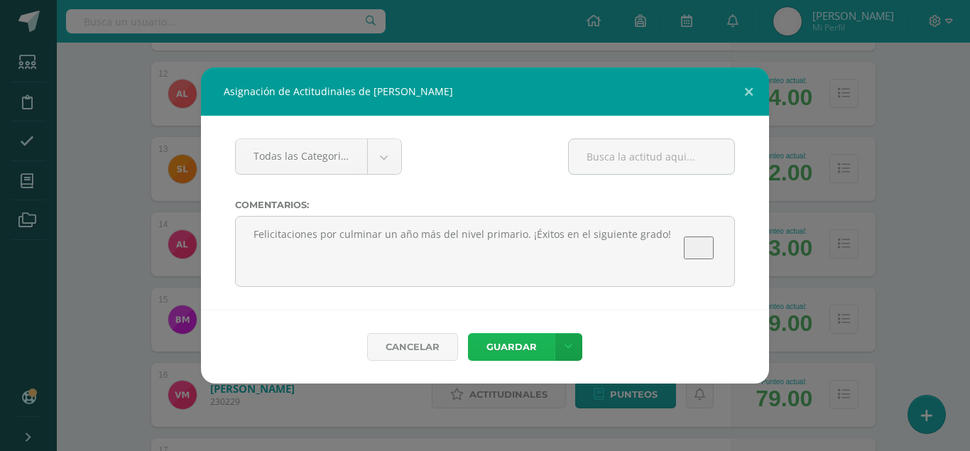
click at [503, 341] on button "Guardar" at bounding box center [511, 347] width 87 height 28
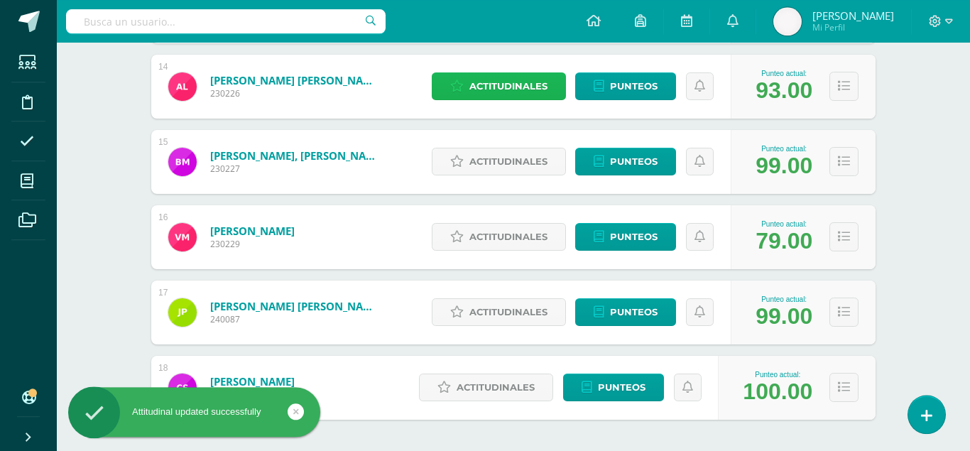
scroll to position [1244, 0]
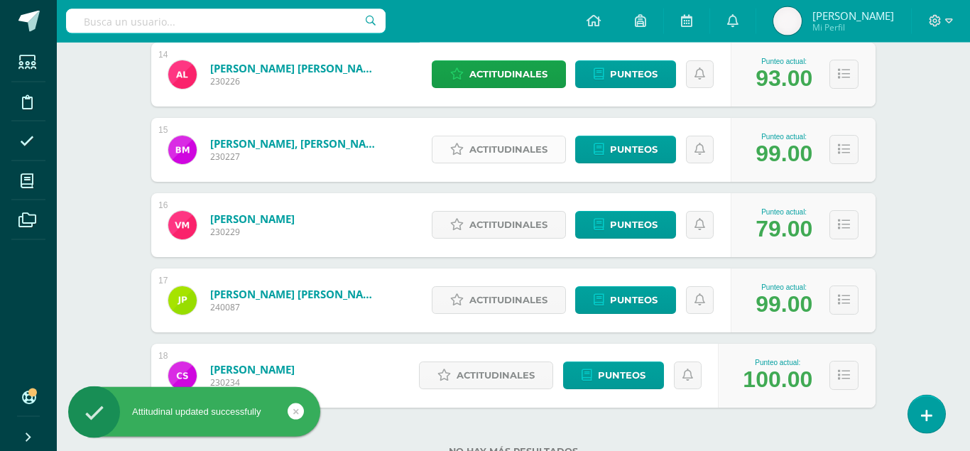
click at [528, 139] on span "Actitudinales" at bounding box center [508, 149] width 78 height 26
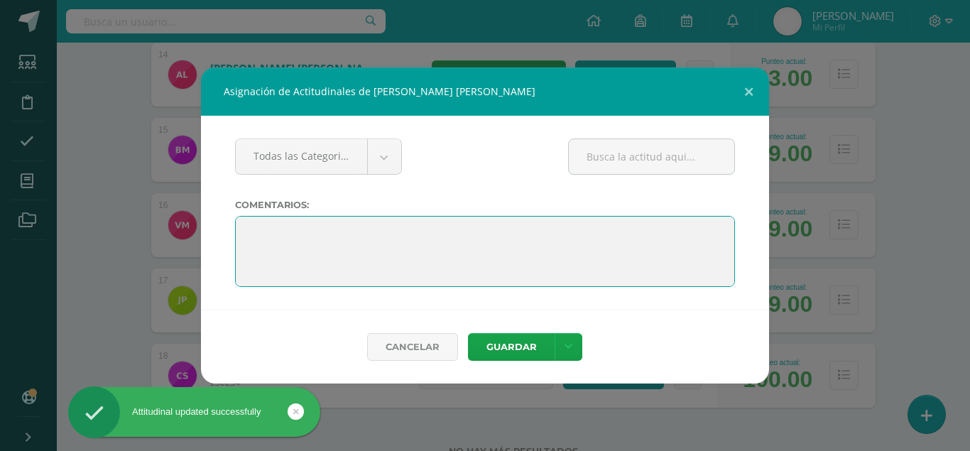
click at [459, 229] on textarea "To enrich screen reader interactions, please activate Accessibility in Grammarl…" at bounding box center [485, 251] width 500 height 71
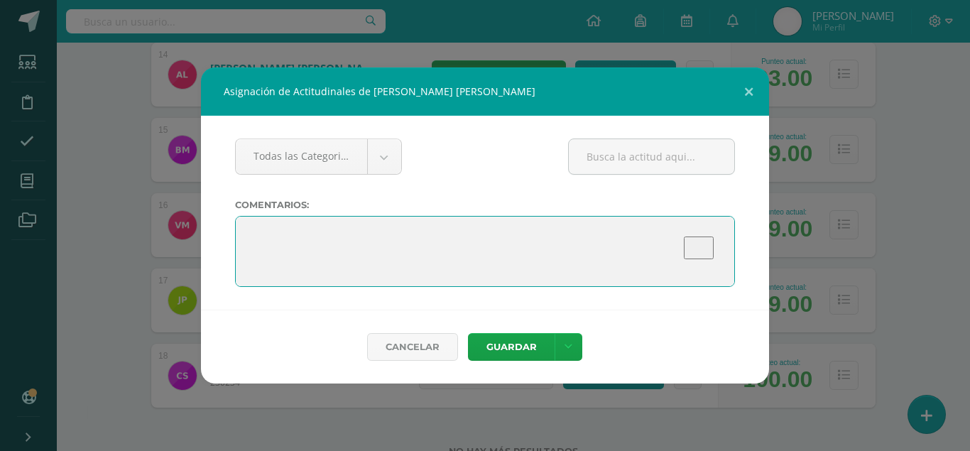
paste textarea "Felicitaciones por culminar un año más del nivel primario. ¡Éxitos en el siguie…"
type textarea "Felicitaciones por culminar un año más del nivel primario. ¡Éxitos en el siguie…"
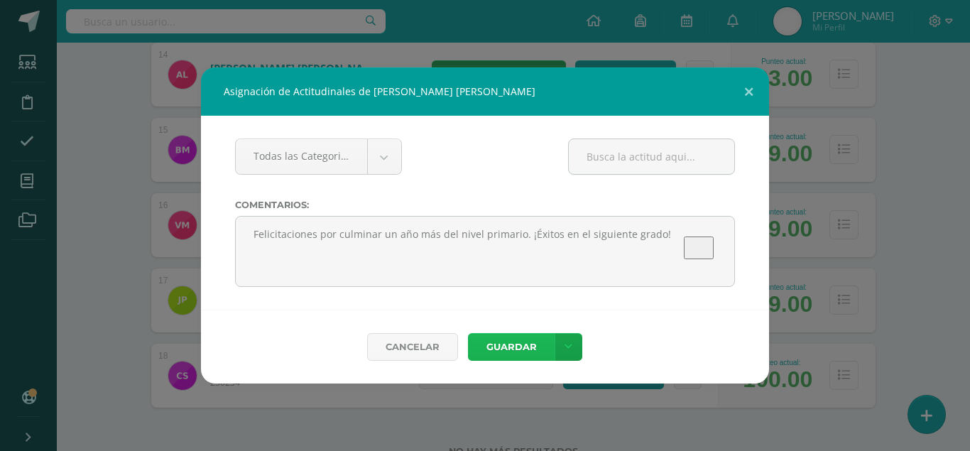
click at [505, 342] on button "Guardar" at bounding box center [511, 347] width 87 height 28
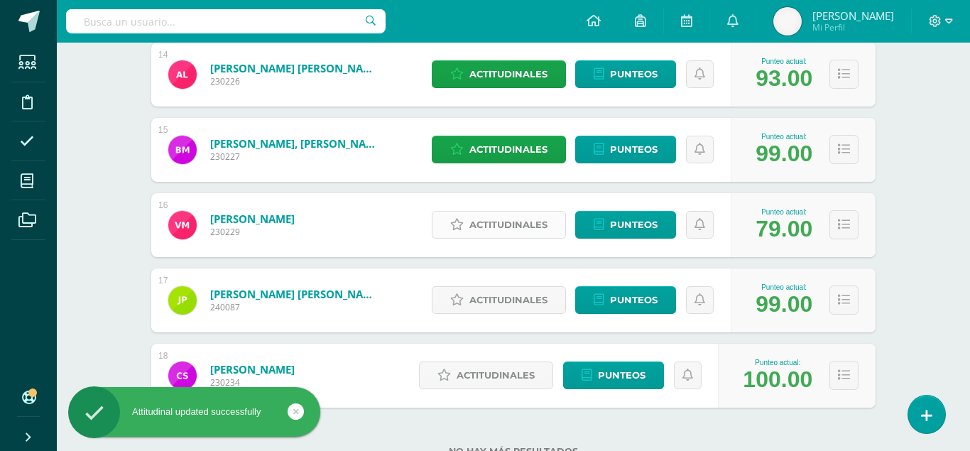
click at [519, 212] on span "Actitudinales" at bounding box center [508, 225] width 78 height 26
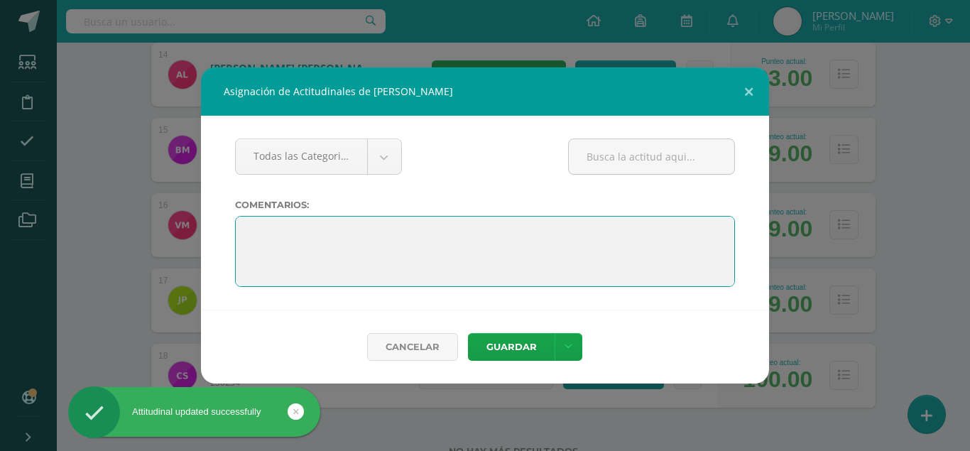
click at [502, 223] on textarea "To enrich screen reader interactions, please activate Accessibility in Grammarl…" at bounding box center [485, 251] width 500 height 71
paste textarea "Felicitaciones por culminar un año más del nivel primario. ¡Éxitos en el siguie…"
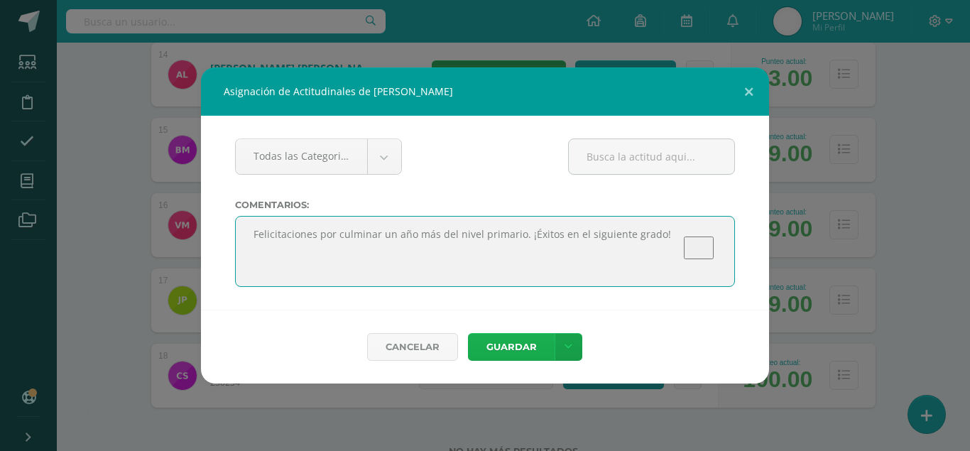
type textarea "Felicitaciones por culminar un año más del nivel primario. ¡Éxitos en el siguie…"
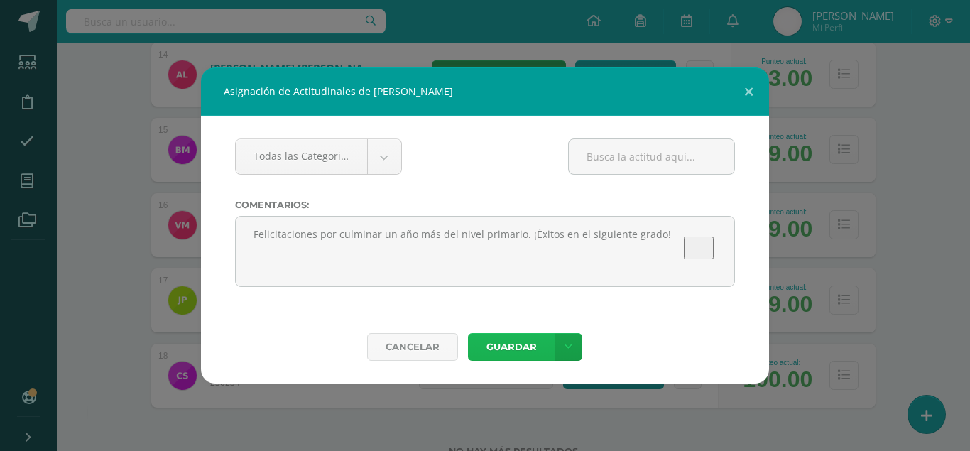
click at [513, 341] on button "Guardar" at bounding box center [511, 347] width 87 height 28
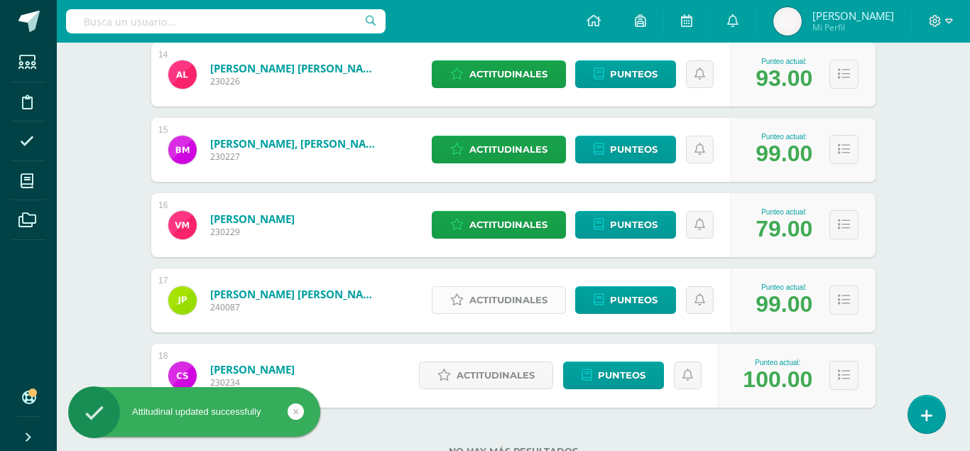
click at [515, 291] on span "Actitudinales" at bounding box center [508, 300] width 78 height 26
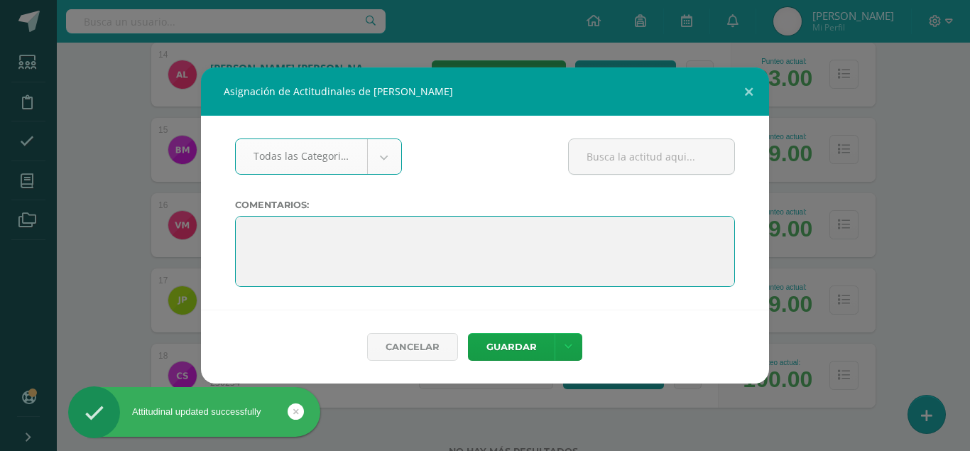
click at [480, 252] on textarea at bounding box center [485, 251] width 500 height 71
paste textarea "Felicitaciones por culminar un año más del nivel primario. ¡Éxitos en el siguie…"
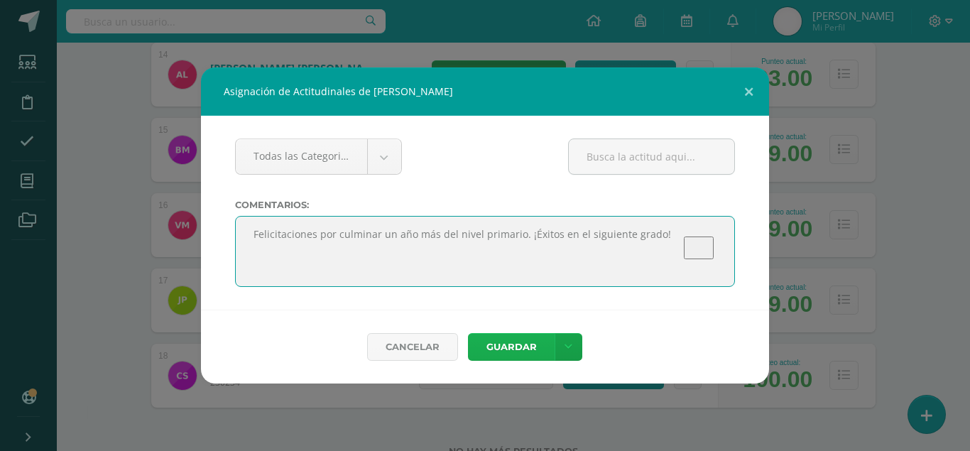
type textarea "Felicitaciones por culminar un año más del nivel primario. ¡Éxitos en el siguie…"
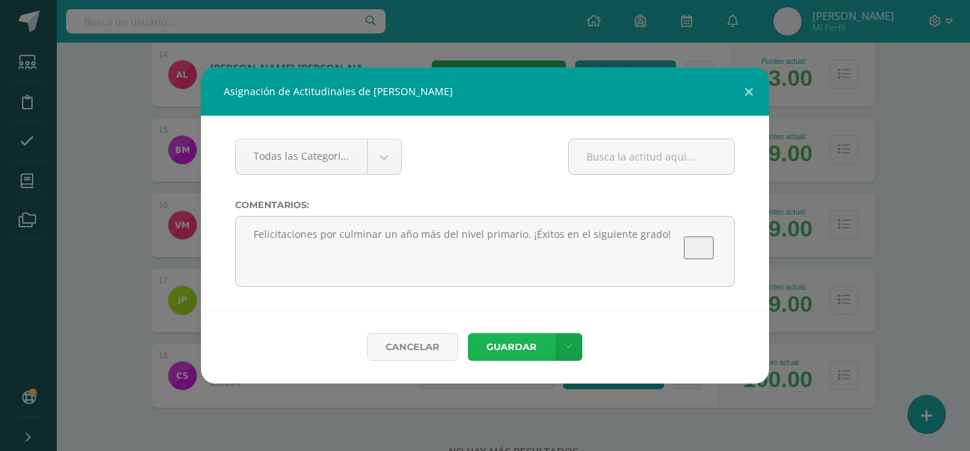
click at [505, 341] on button "Guardar" at bounding box center [511, 347] width 87 height 28
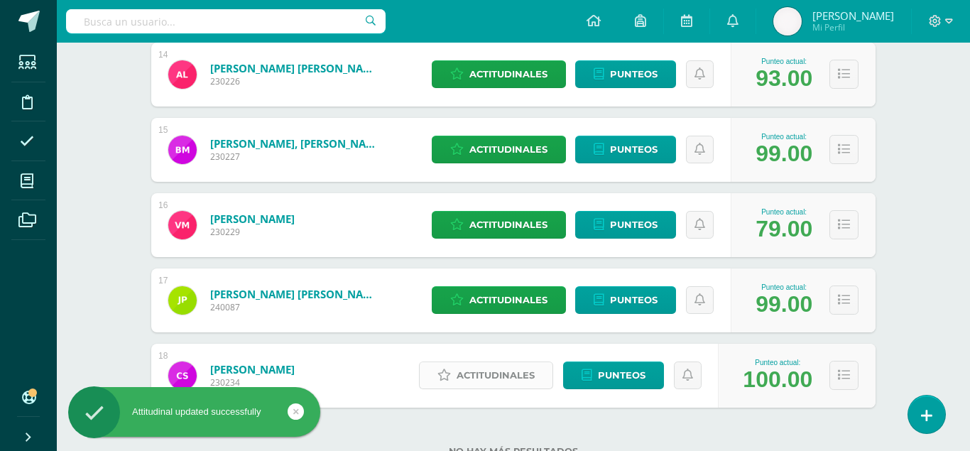
click at [488, 363] on span "Actitudinales" at bounding box center [495, 375] width 78 height 26
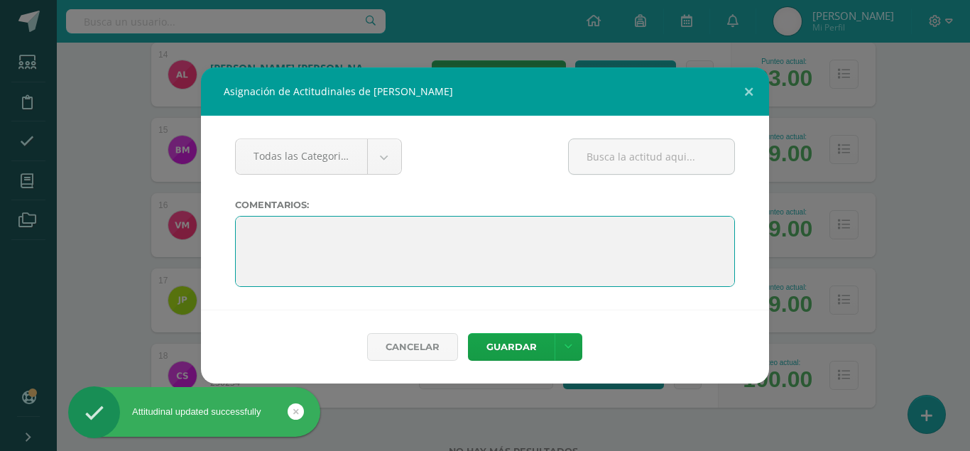
click at [448, 234] on textarea "To enrich screen reader interactions, please activate Accessibility in Grammarl…" at bounding box center [485, 251] width 500 height 71
paste textarea "Felicitaciones por culminar un año más del nivel primario. ¡Éxitos en el siguie…"
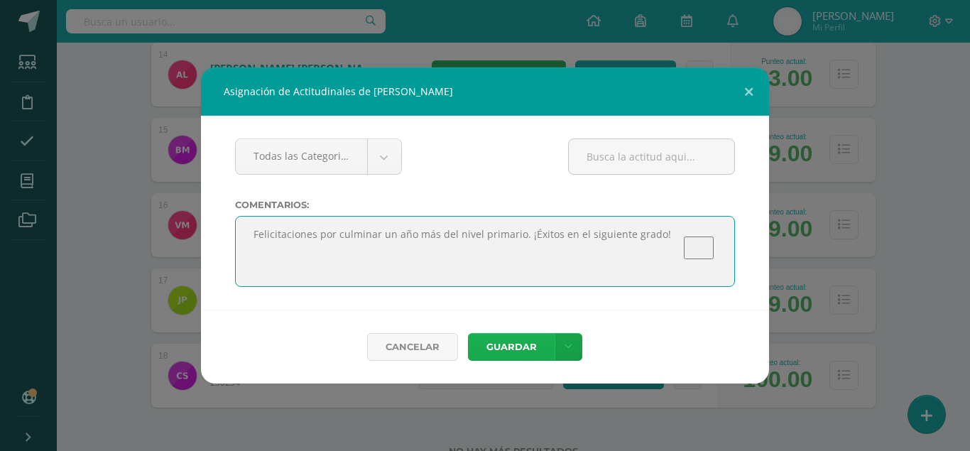
type textarea "Felicitaciones por culminar un año más del nivel primario. ¡Éxitos en el siguie…"
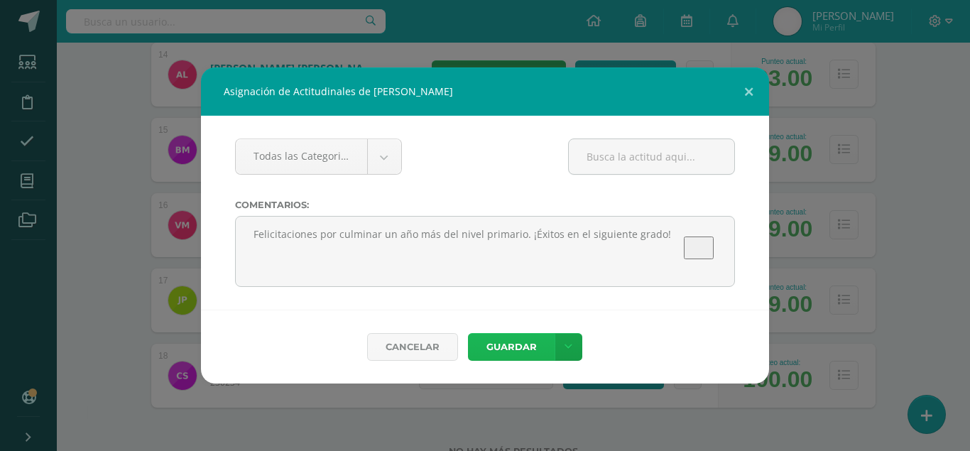
click at [519, 348] on button "Guardar" at bounding box center [511, 347] width 87 height 28
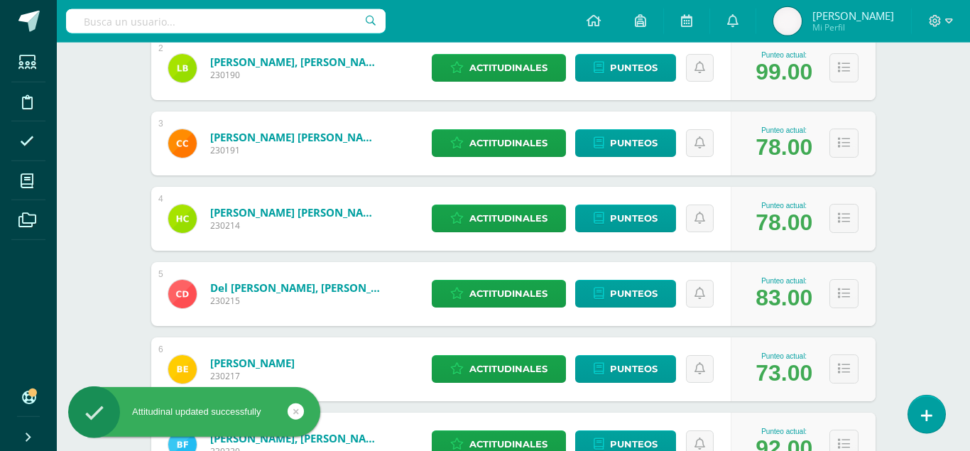
scroll to position [361, 0]
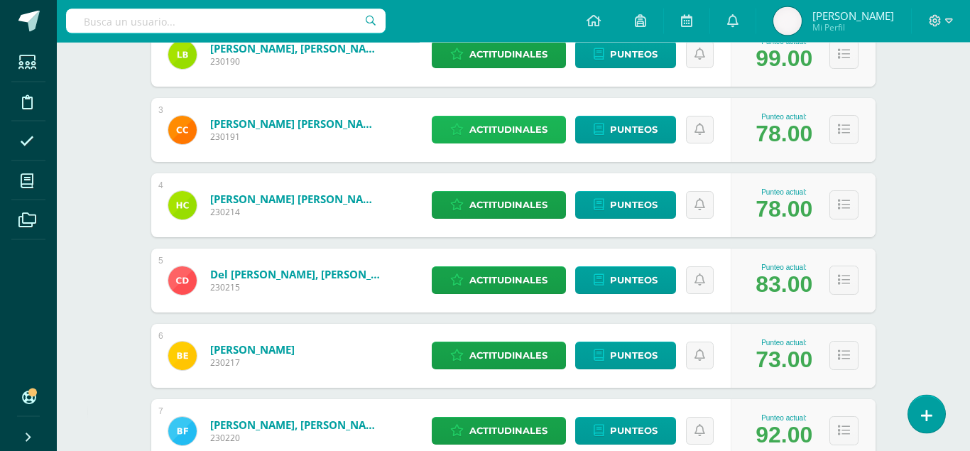
click at [504, 118] on span "Actitudinales" at bounding box center [508, 129] width 78 height 26
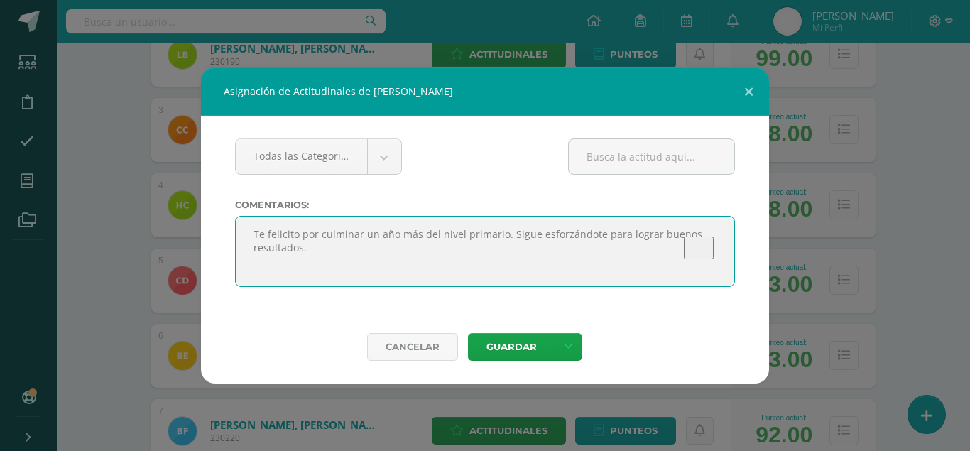
drag, startPoint x: 306, startPoint y: 250, endPoint x: 317, endPoint y: 243, distance: 12.8
click at [317, 243] on textarea "To enrich screen reader interactions, please activate Accessibility in Grammarl…" at bounding box center [485, 251] width 500 height 71
drag, startPoint x: 317, startPoint y: 243, endPoint x: 241, endPoint y: 210, distance: 82.0
click at [241, 216] on textarea "To enrich screen reader interactions, please activate Accessibility in Grammarl…" at bounding box center [485, 251] width 500 height 71
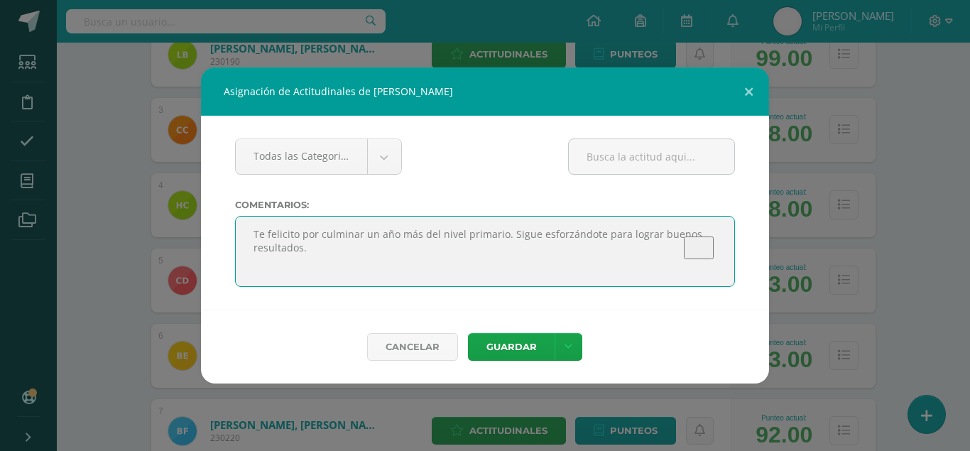
click at [324, 236] on textarea "To enrich screen reader interactions, please activate Accessibility in Grammarl…" at bounding box center [485, 251] width 500 height 71
type textarea "Te felicito por culminar un año más del nivel primario. Sigue esforzándote para…"
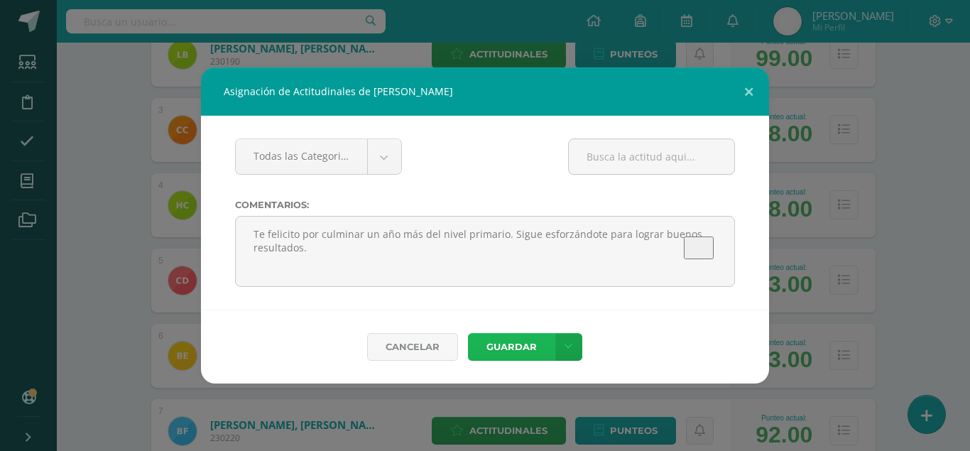
click at [506, 334] on button "Guardar" at bounding box center [511, 347] width 87 height 28
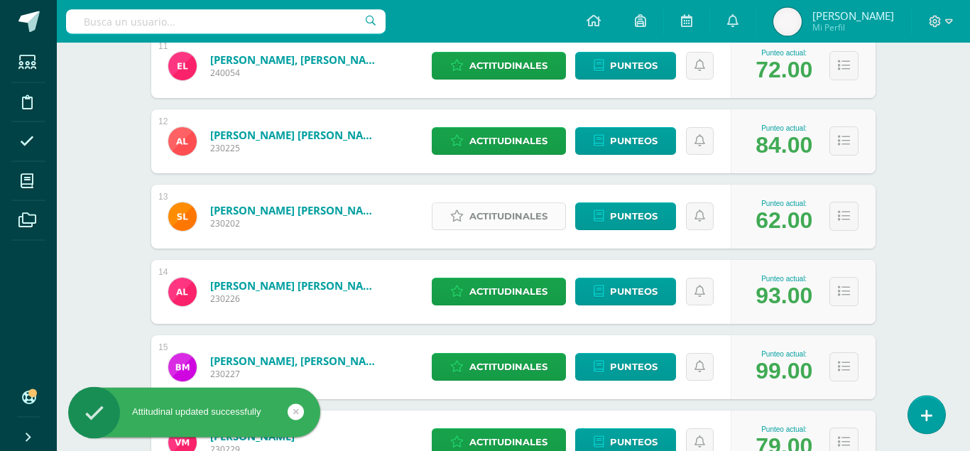
click at [521, 203] on span "Actitudinales" at bounding box center [508, 216] width 78 height 26
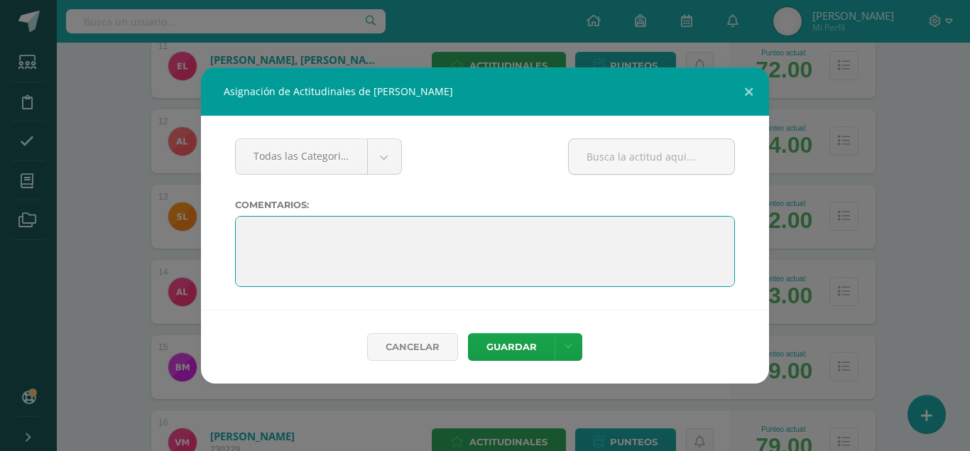
click at [381, 225] on textarea "To enrich screen reader interactions, please activate Accessibility in Grammarl…" at bounding box center [485, 251] width 500 height 71
paste textarea "Te felicito por culminar un año más del nivel primario. Sigue esforzándote para…"
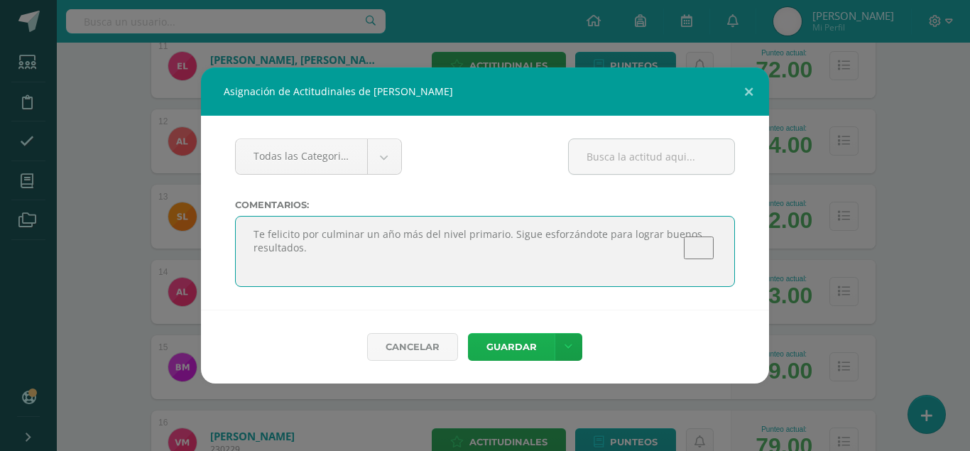
type textarea "Te felicito por culminar un año más del nivel primario. Sigue esforzándote para…"
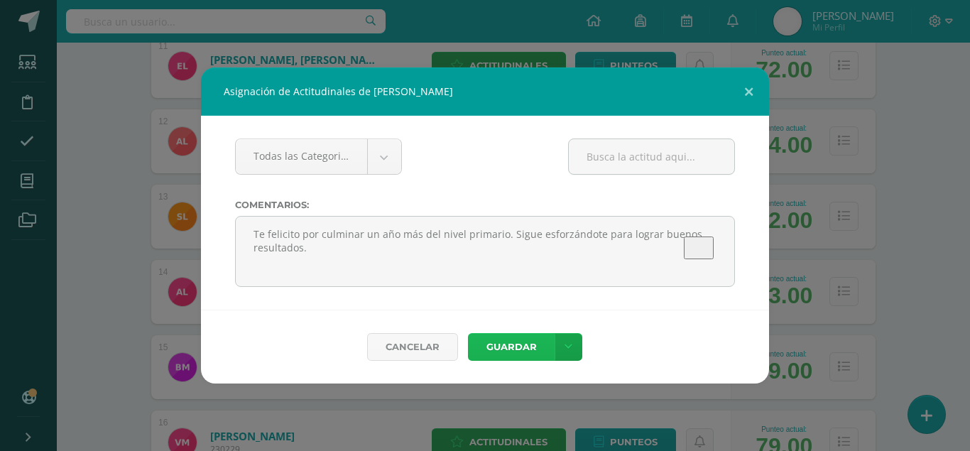
click at [493, 340] on button "Guardar" at bounding box center [511, 347] width 87 height 28
